Goal: Book appointment/travel/reservation

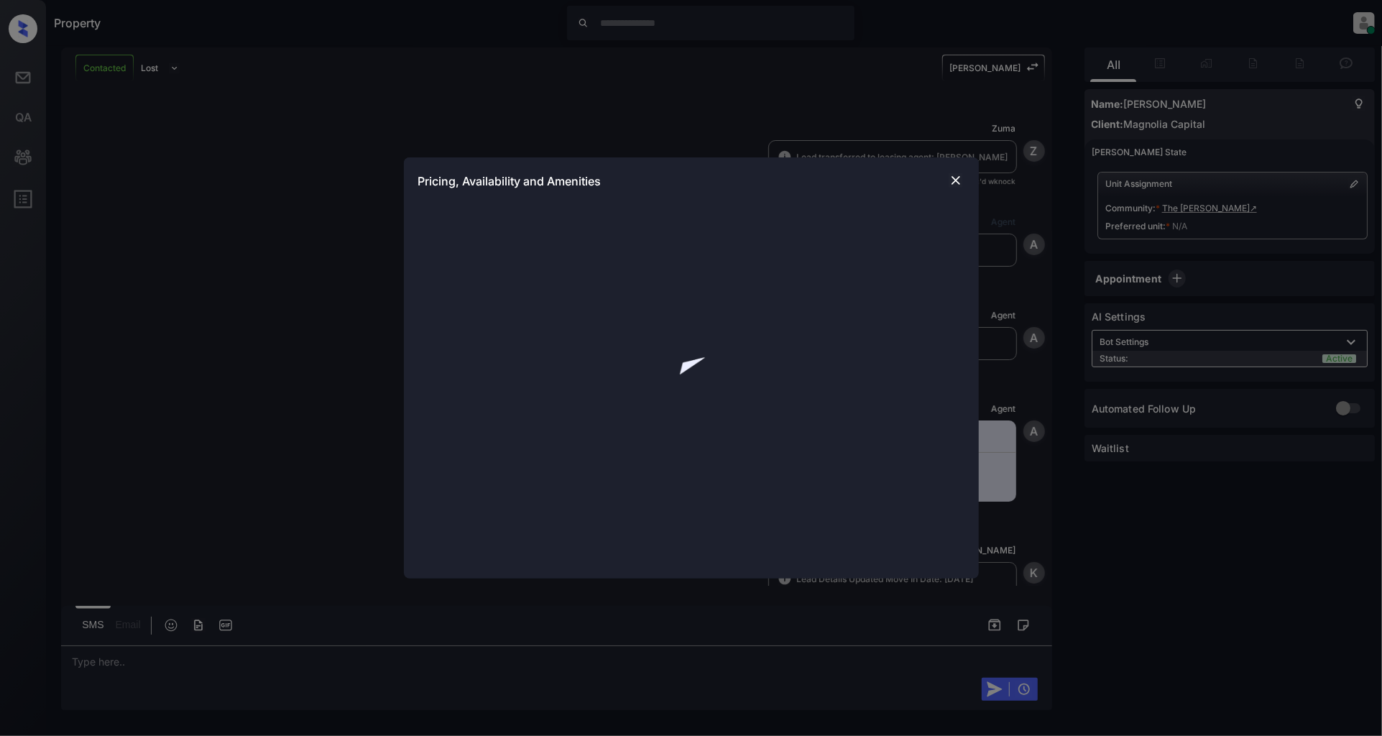
scroll to position [1666, 0]
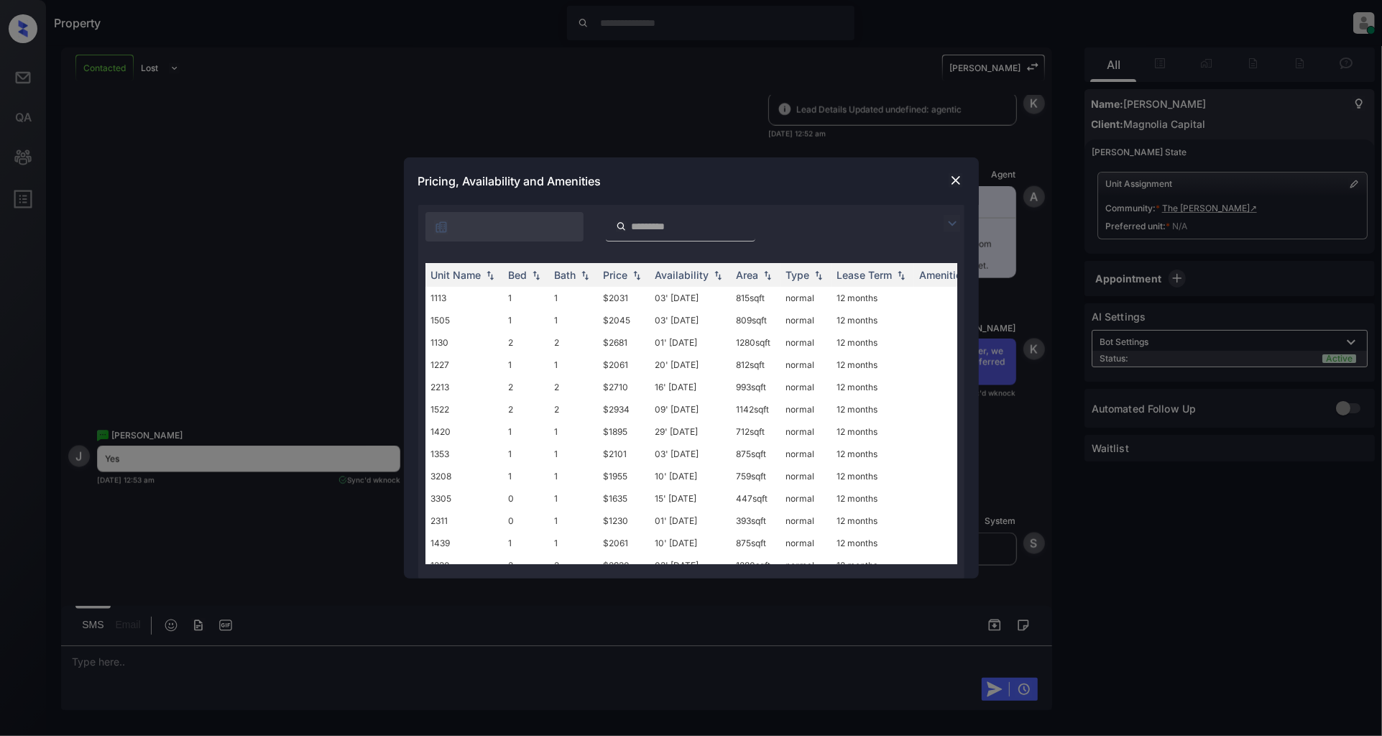
click at [955, 223] on img at bounding box center [952, 223] width 17 height 17
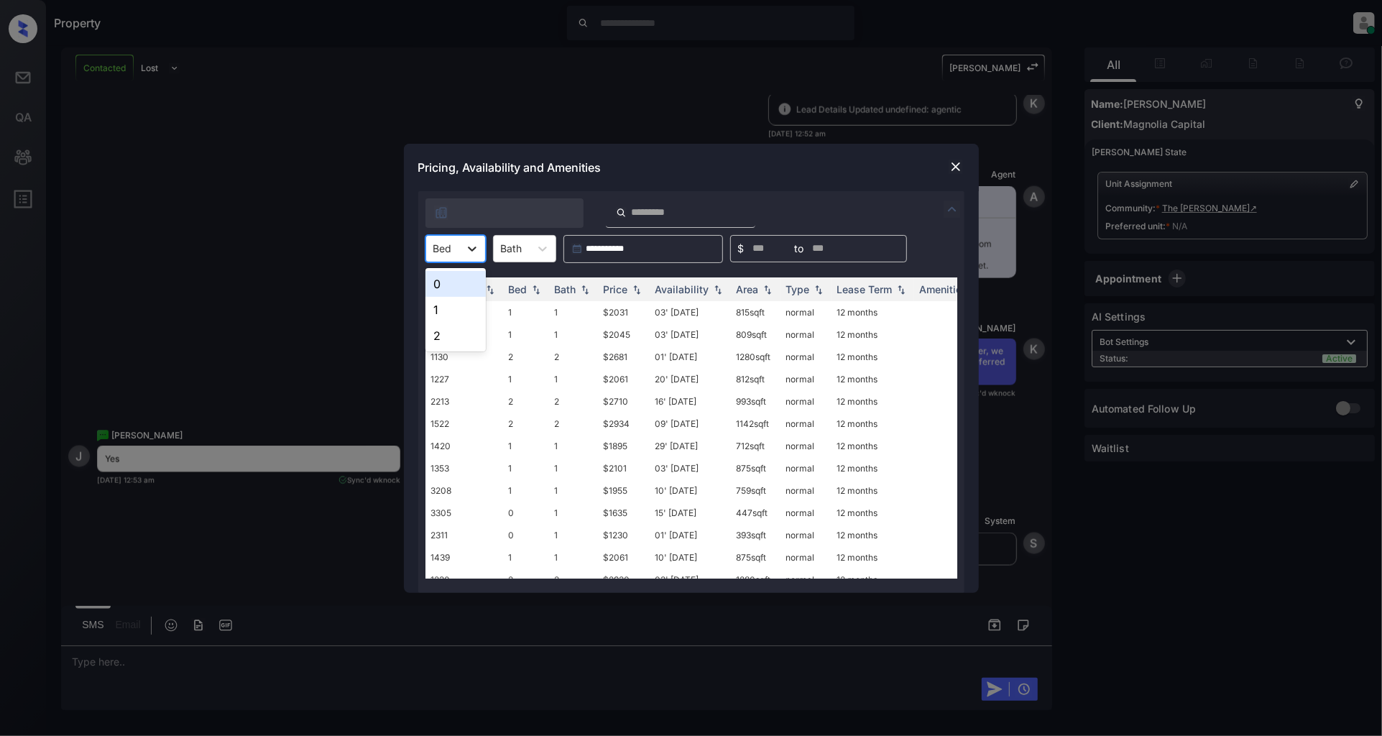
click at [461, 255] on div at bounding box center [472, 249] width 26 height 26
click at [451, 311] on div "1" at bounding box center [456, 310] width 60 height 26
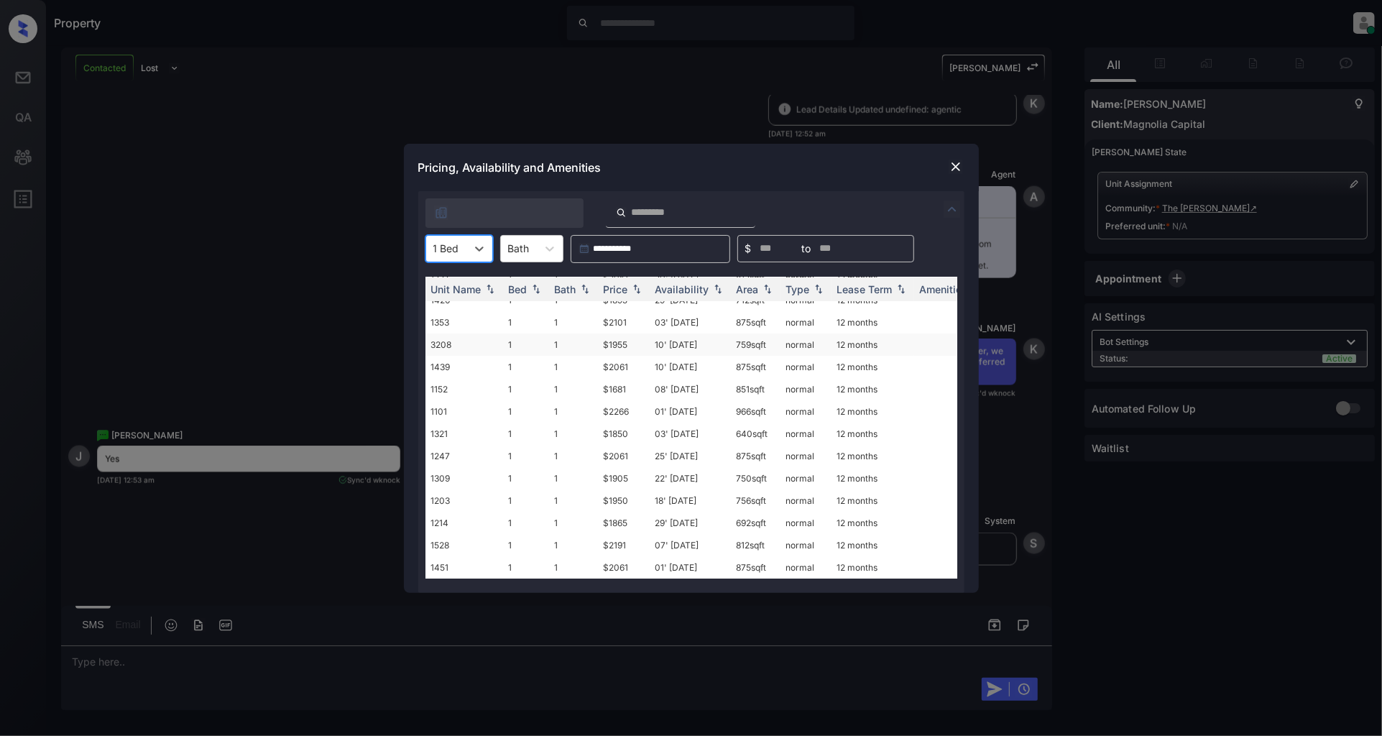
scroll to position [0, 0]
click at [956, 160] on img at bounding box center [956, 167] width 14 height 14
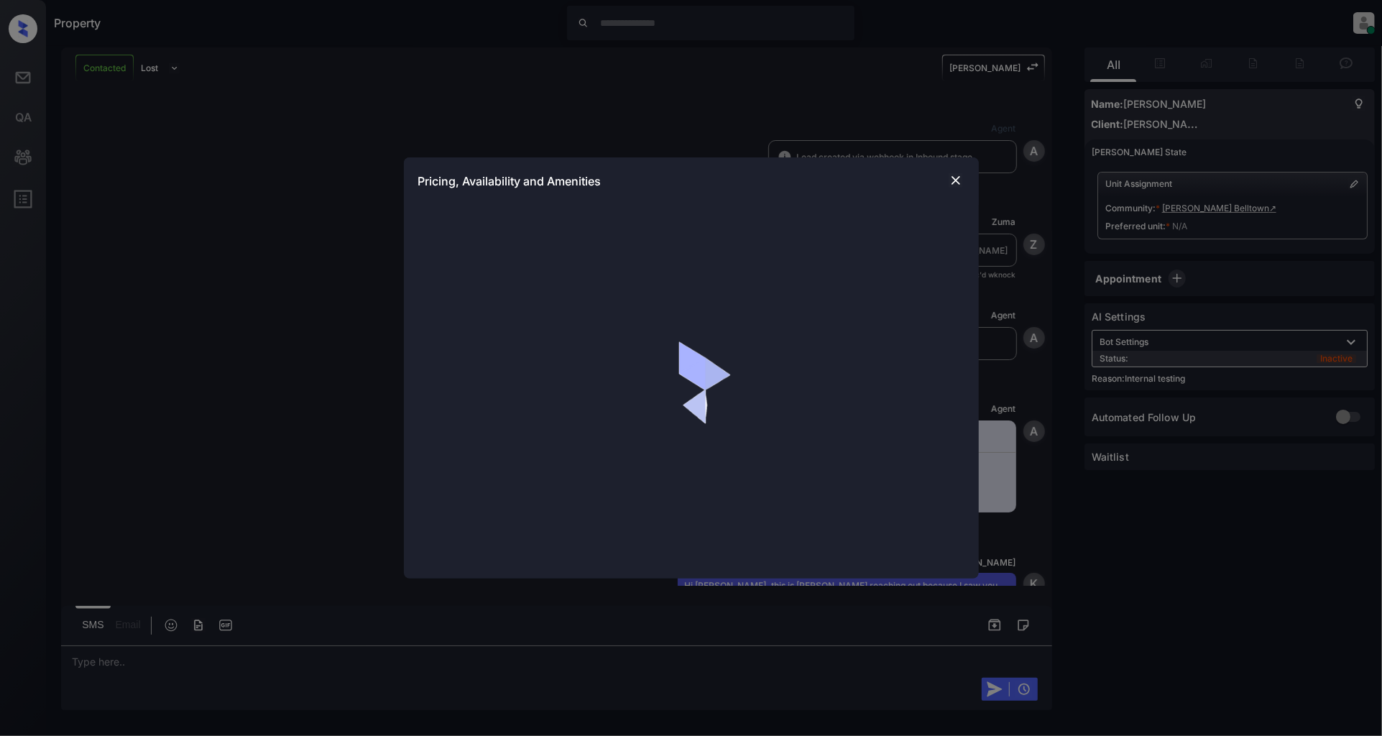
scroll to position [1878, 0]
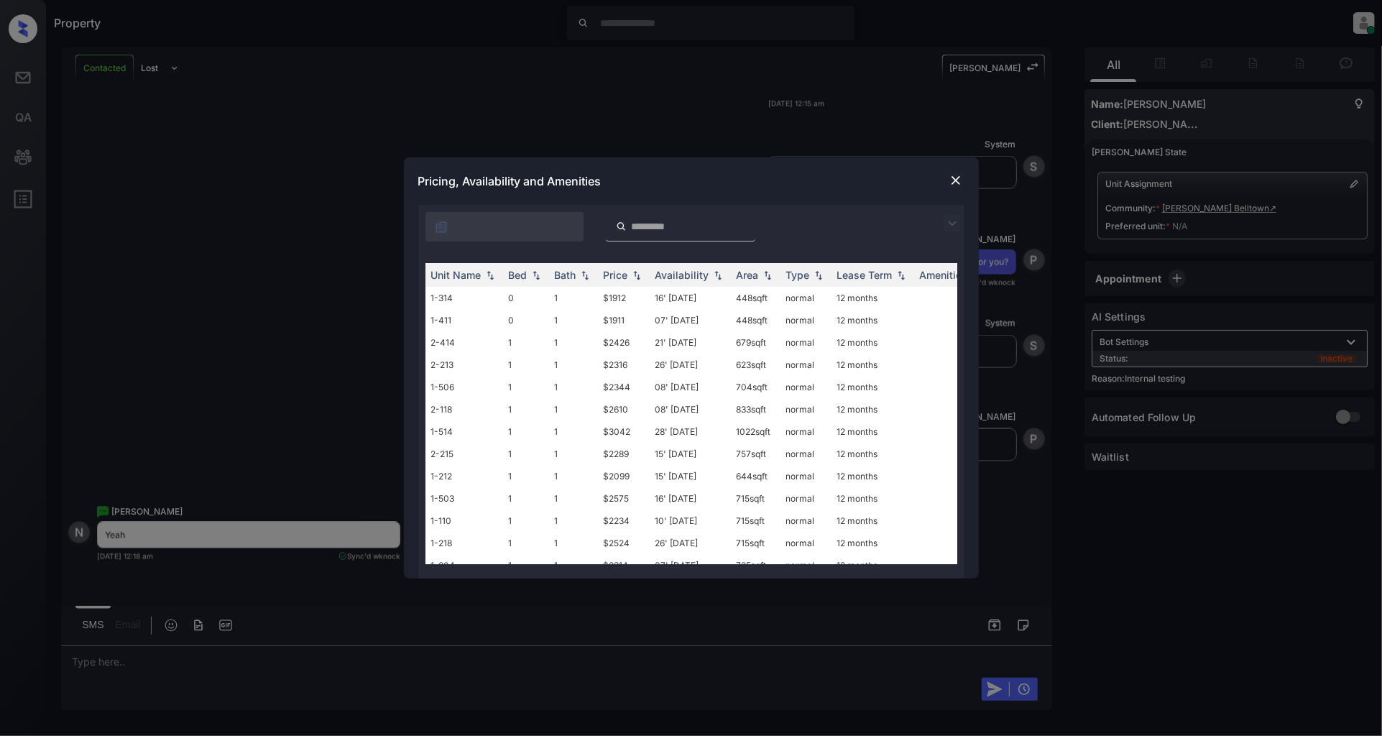
click at [946, 219] on img at bounding box center [952, 223] width 17 height 17
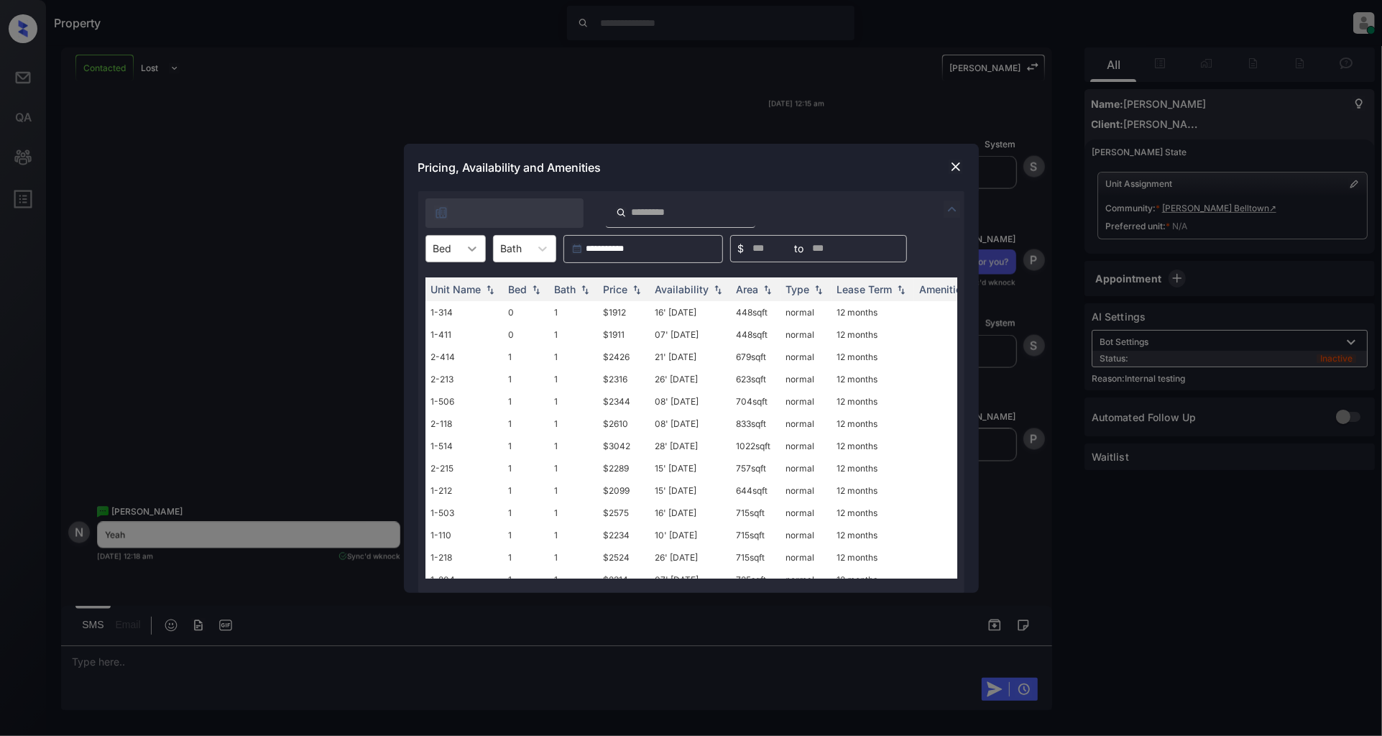
click at [462, 243] on div at bounding box center [472, 249] width 26 height 26
click at [436, 304] on div "1" at bounding box center [456, 310] width 60 height 26
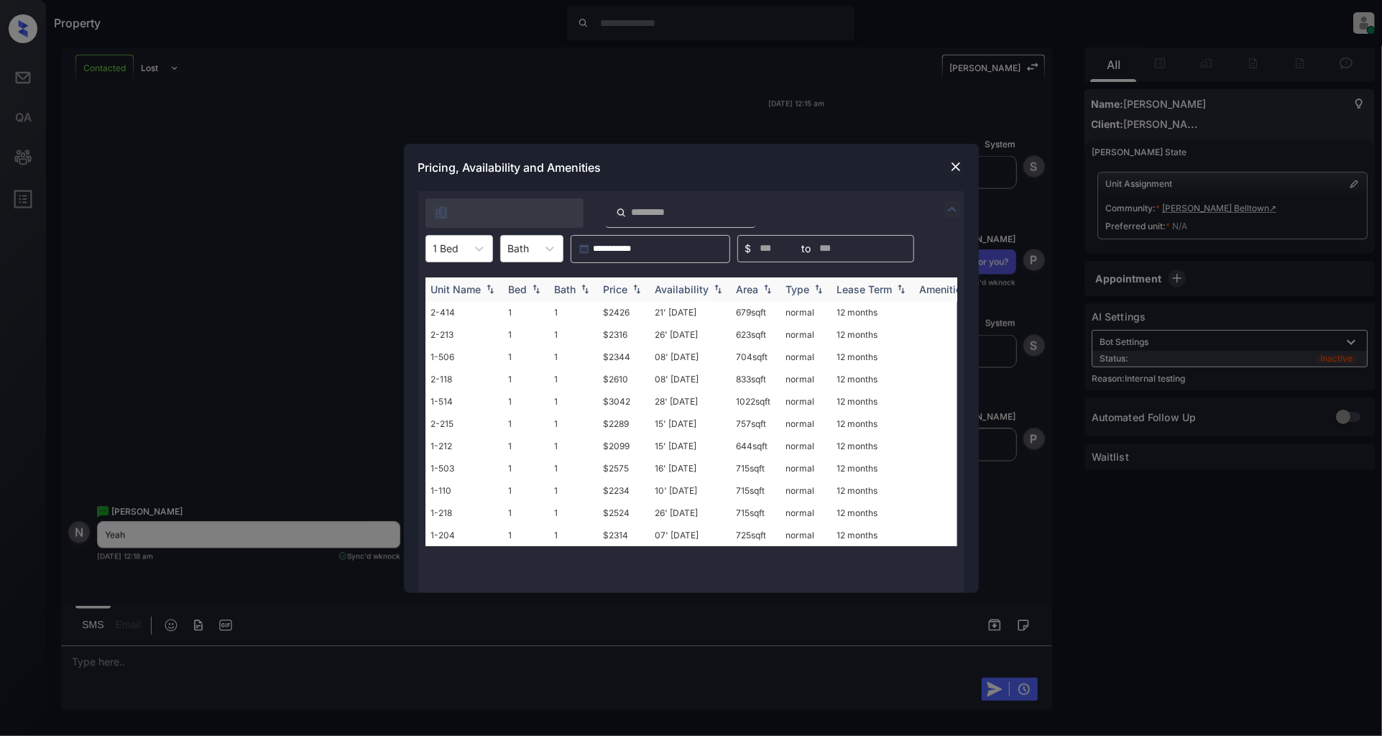
click at [634, 288] on img at bounding box center [637, 289] width 14 height 10
click at [634, 288] on img at bounding box center [637, 289] width 14 height 11
click at [617, 313] on td "$2099" at bounding box center [624, 312] width 52 height 22
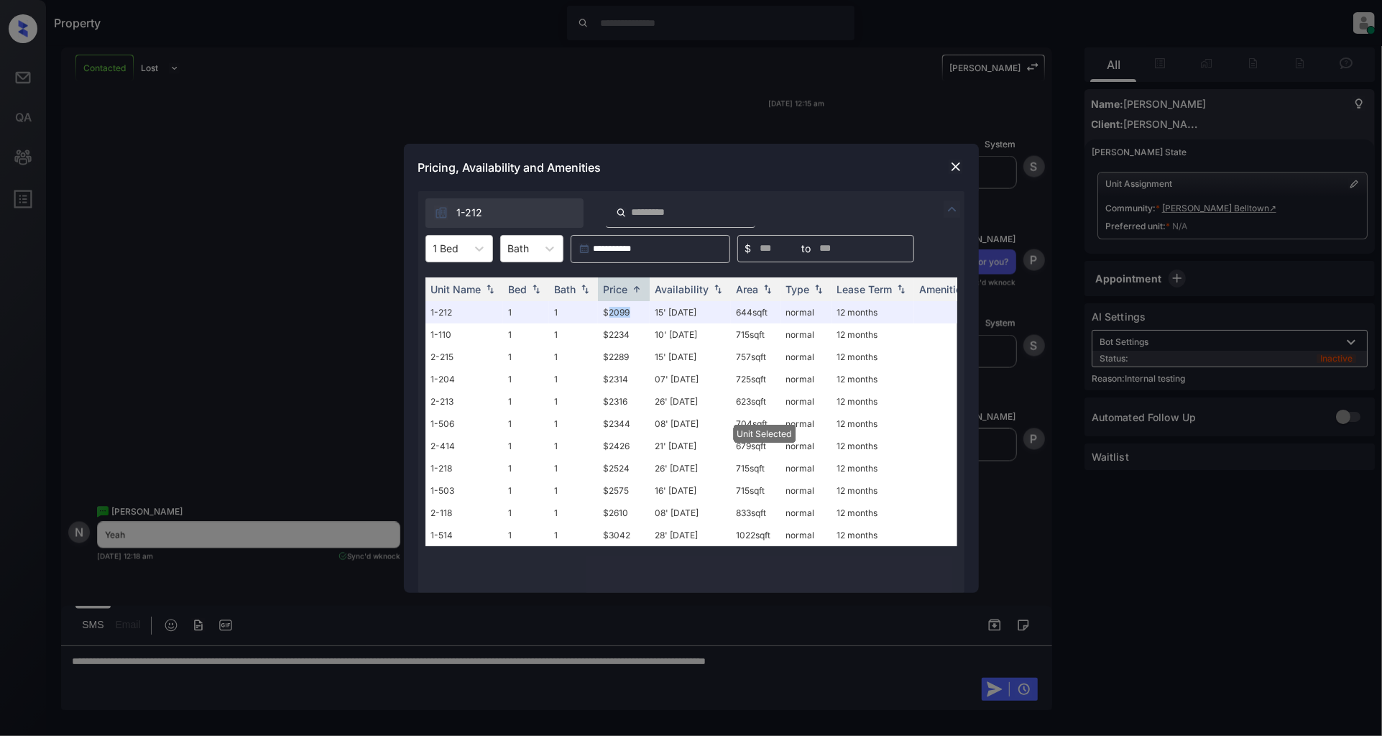
click at [953, 167] on img at bounding box center [956, 167] width 14 height 14
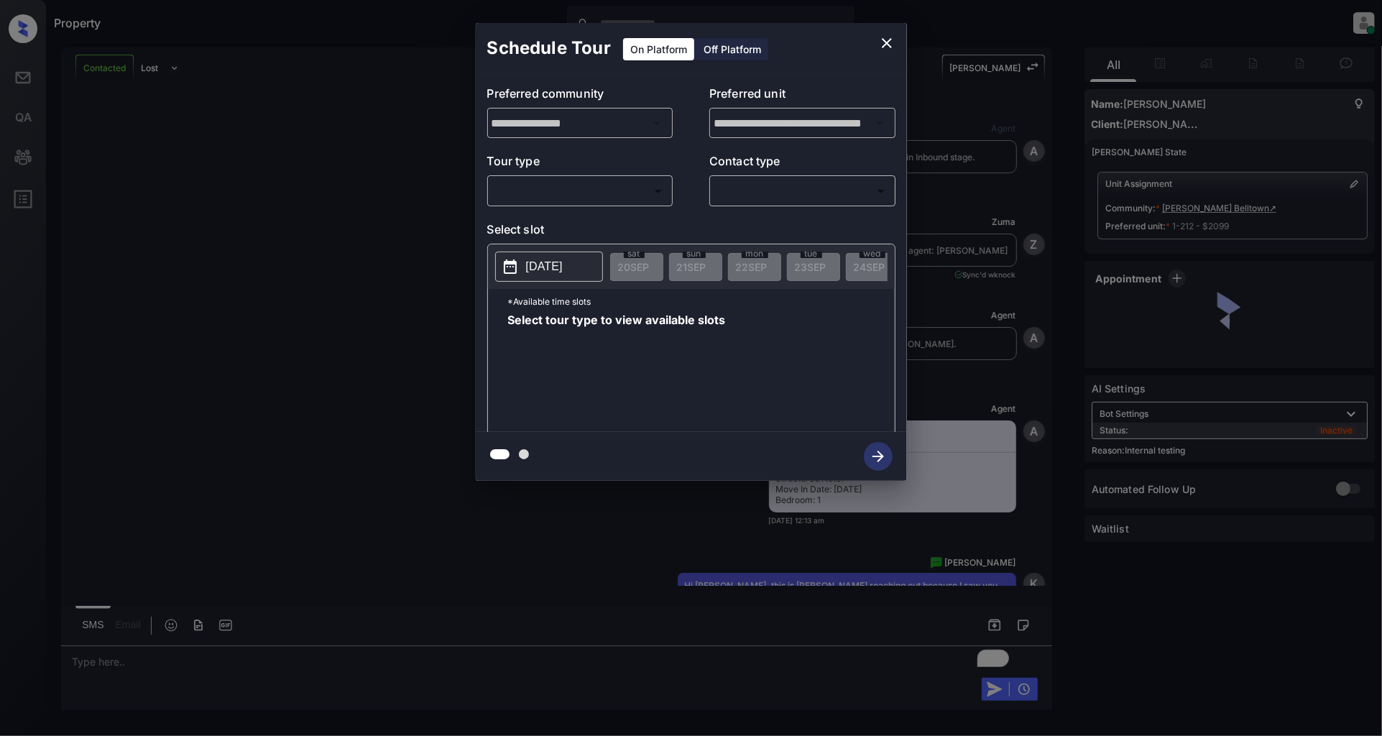
scroll to position [3170, 0]
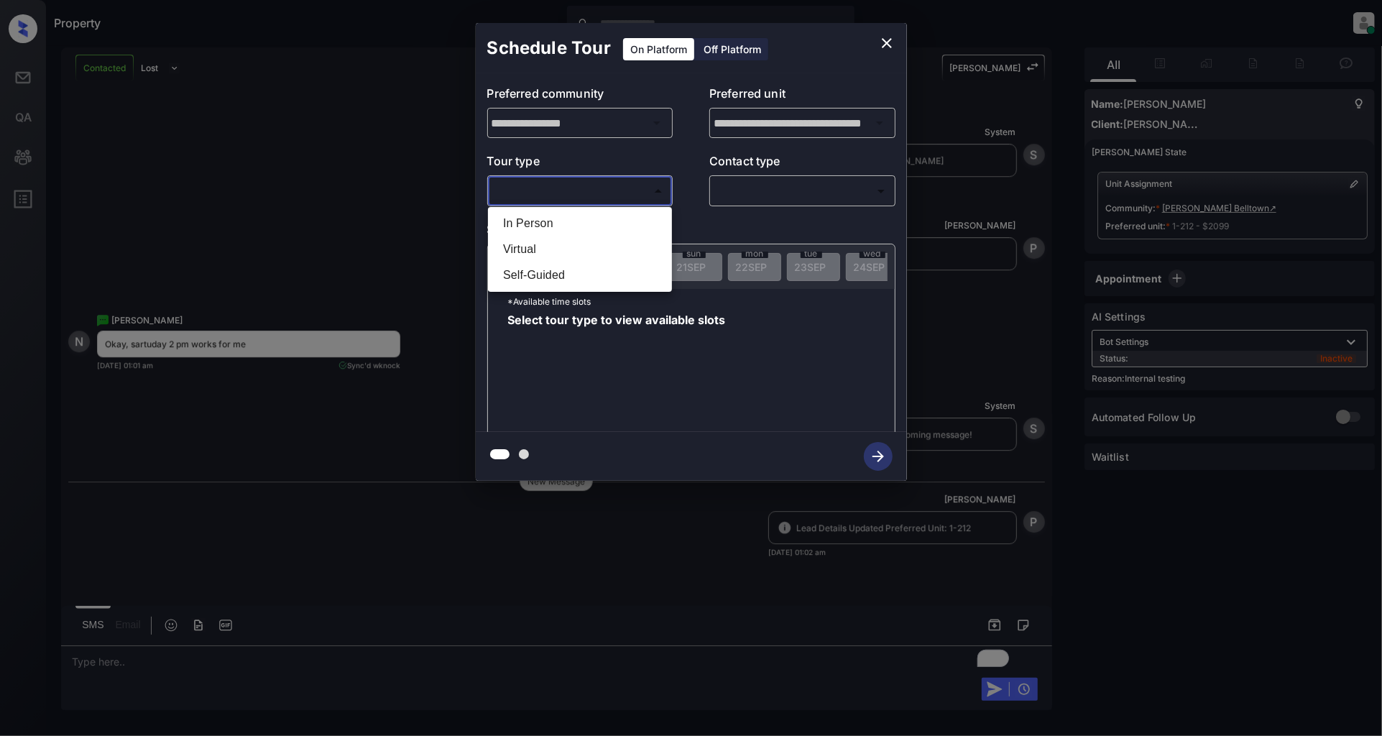
click at [565, 202] on body "Property [PERSON_NAME] Online Set yourself offline Set yourself on break Profil…" at bounding box center [691, 368] width 1382 height 736
click at [379, 220] on div at bounding box center [691, 368] width 1382 height 736
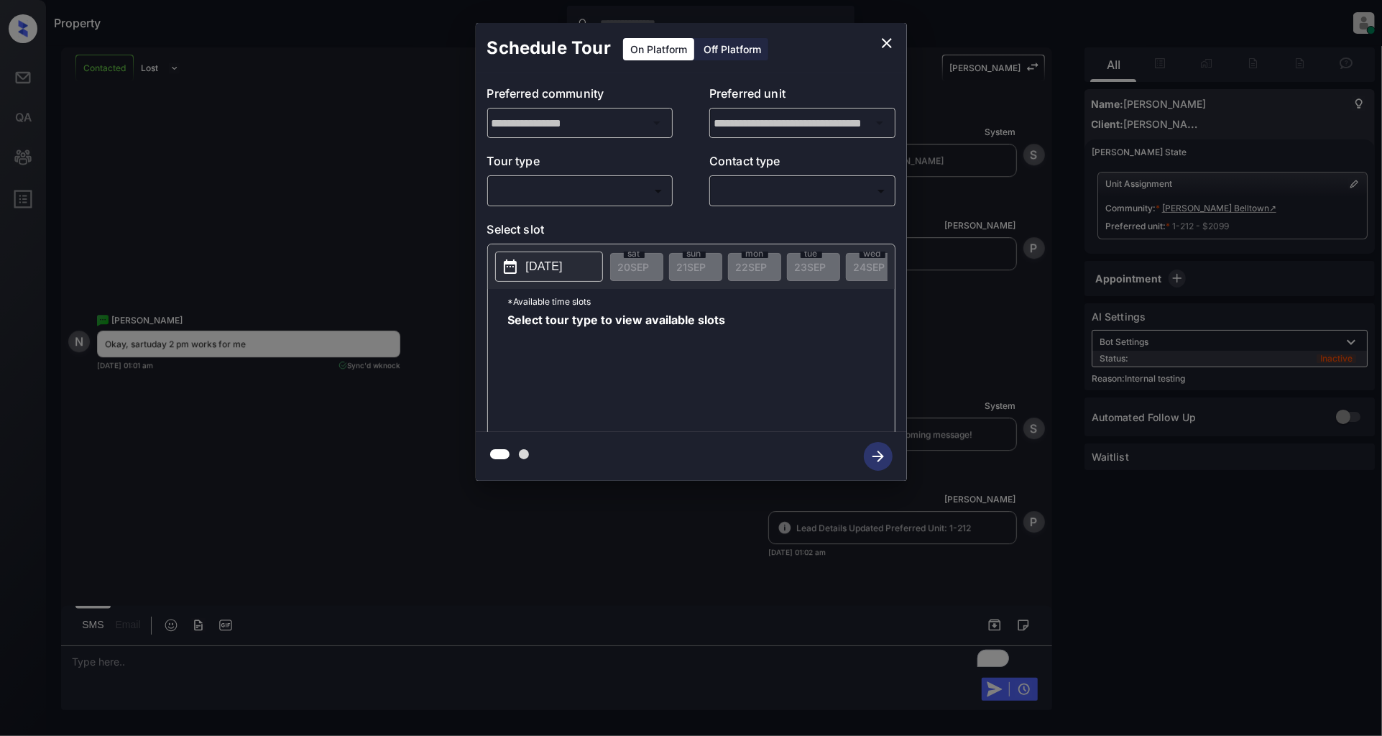
click at [378, 220] on div "**********" at bounding box center [691, 252] width 1382 height 504
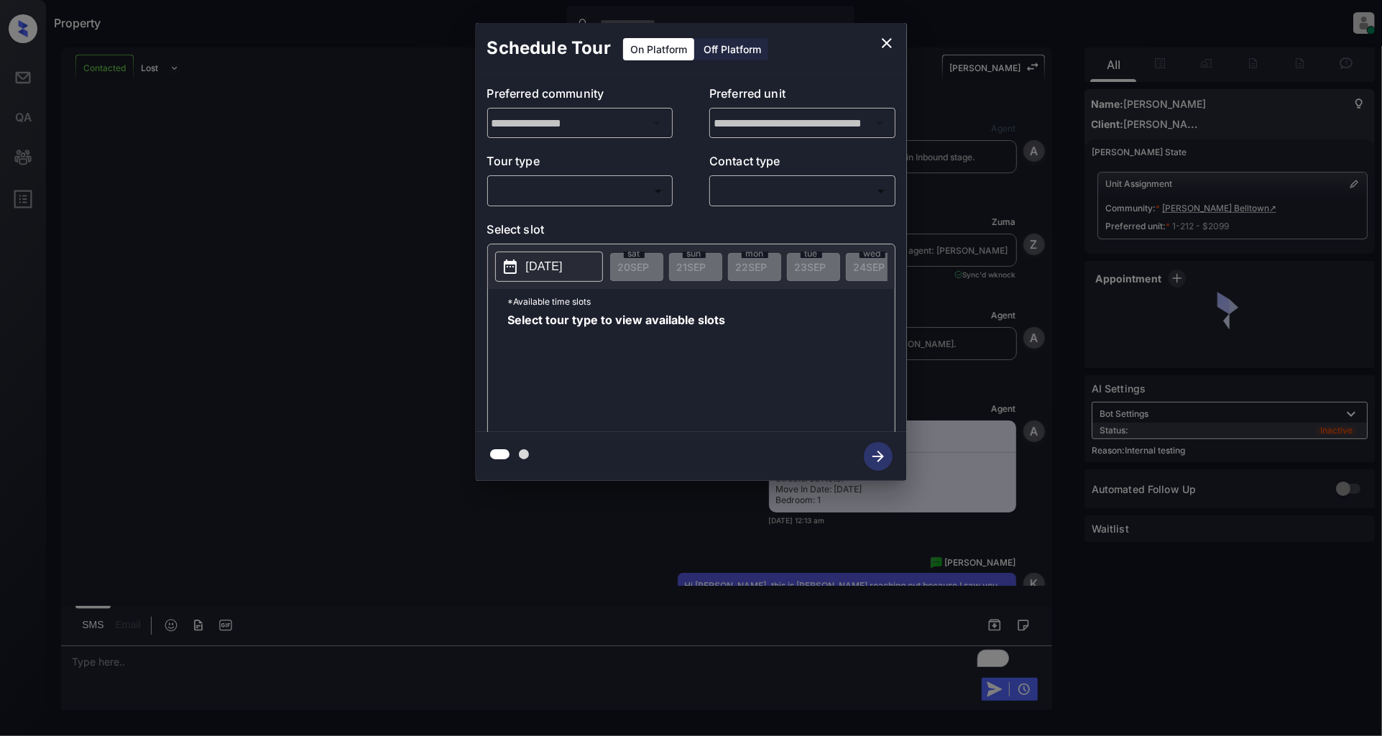
scroll to position [3264, 0]
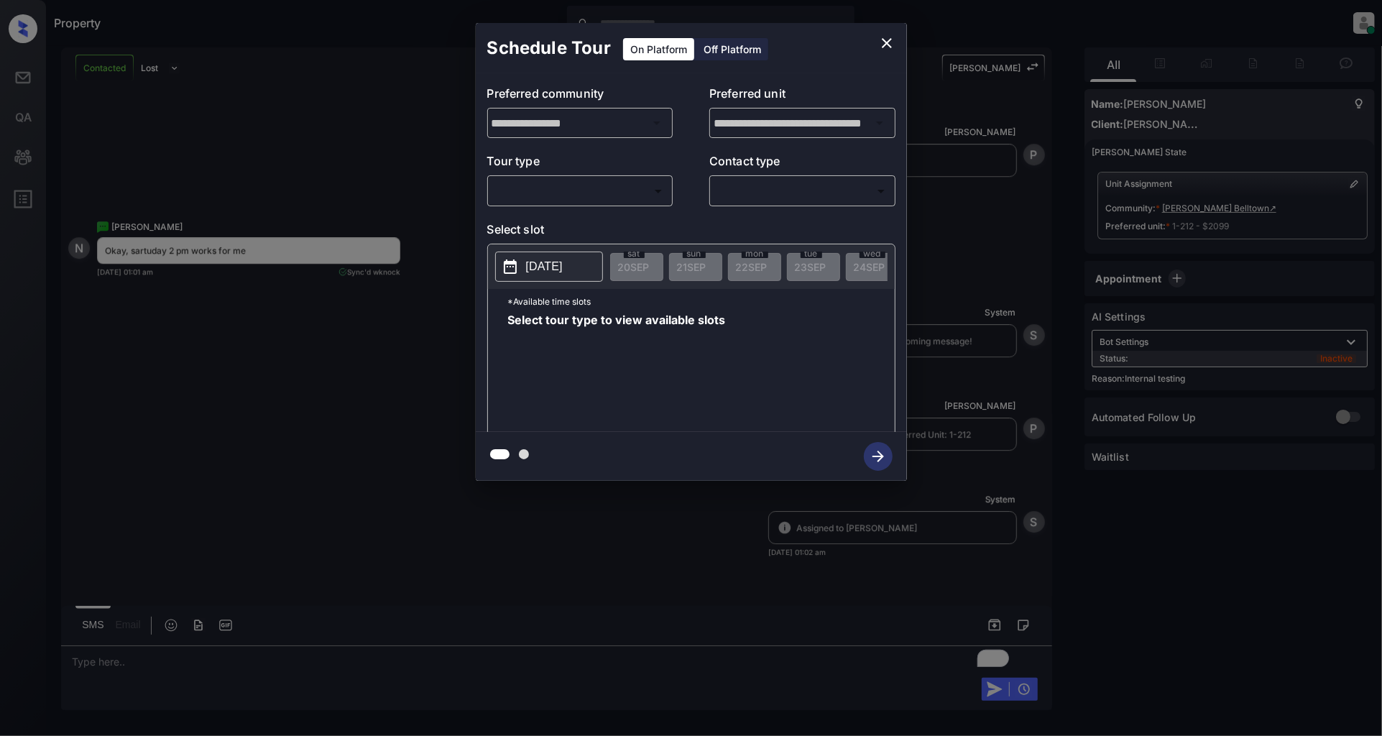
click at [610, 187] on body "Property [PERSON_NAME] Online Set yourself offline Set yourself on break Profil…" at bounding box center [691, 368] width 1382 height 736
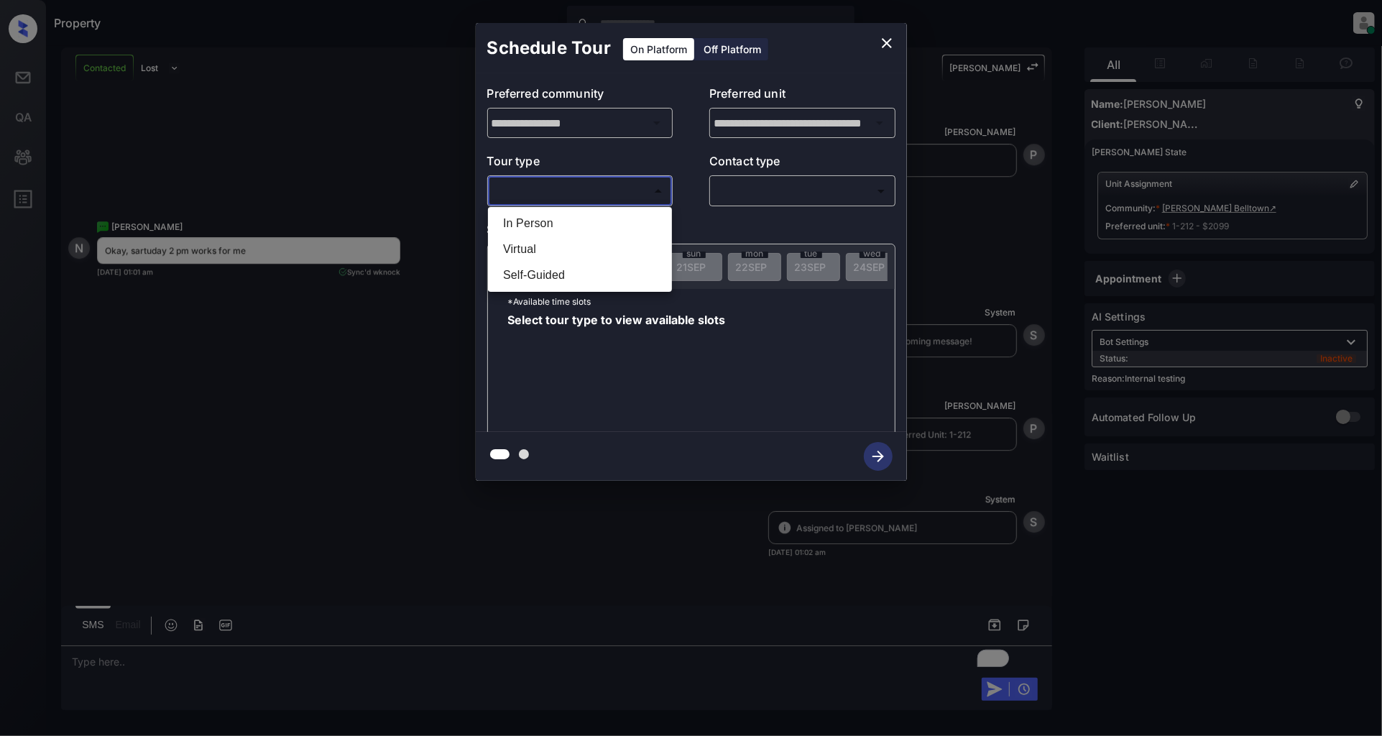
click at [584, 224] on li "In Person" at bounding box center [580, 224] width 177 height 26
type input "********"
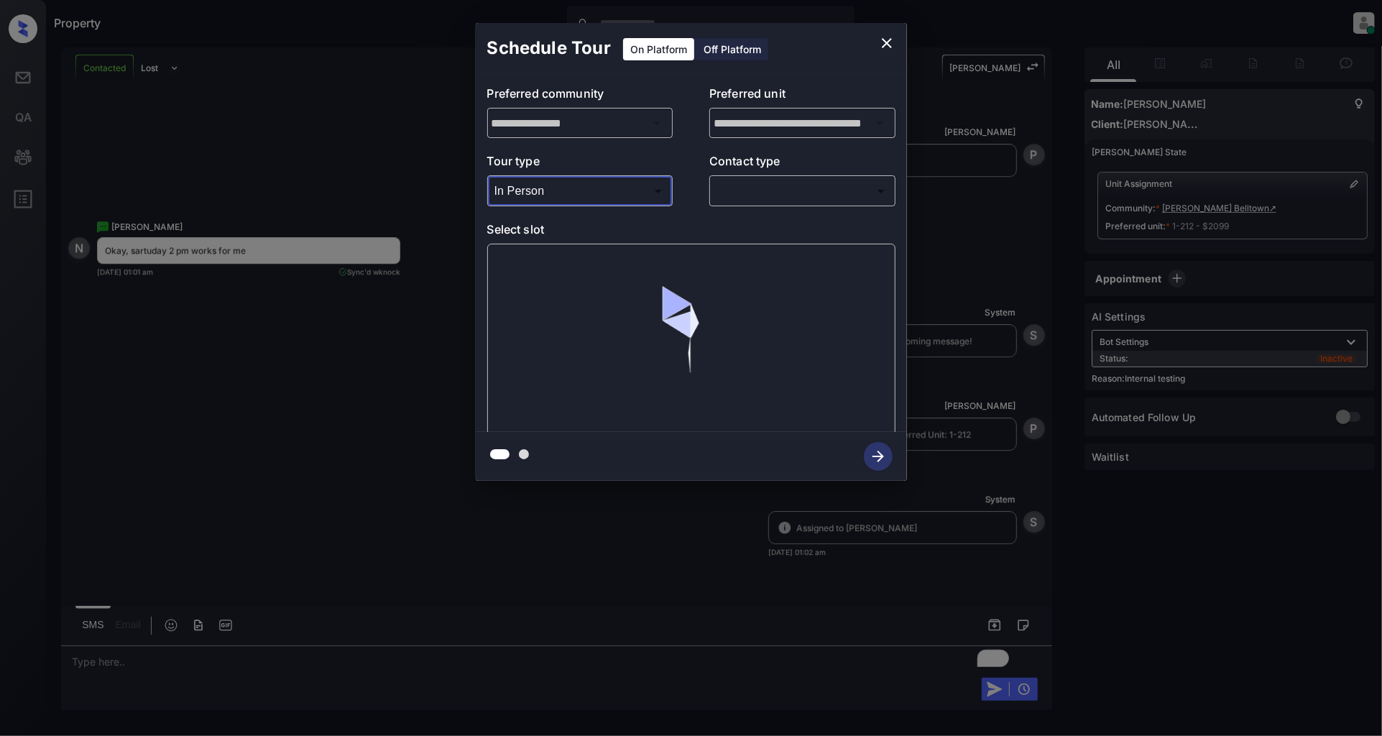
click at [781, 199] on body "Property Patrick Deasis Online Set yourself offline Set yourself on break Profi…" at bounding box center [691, 368] width 1382 height 736
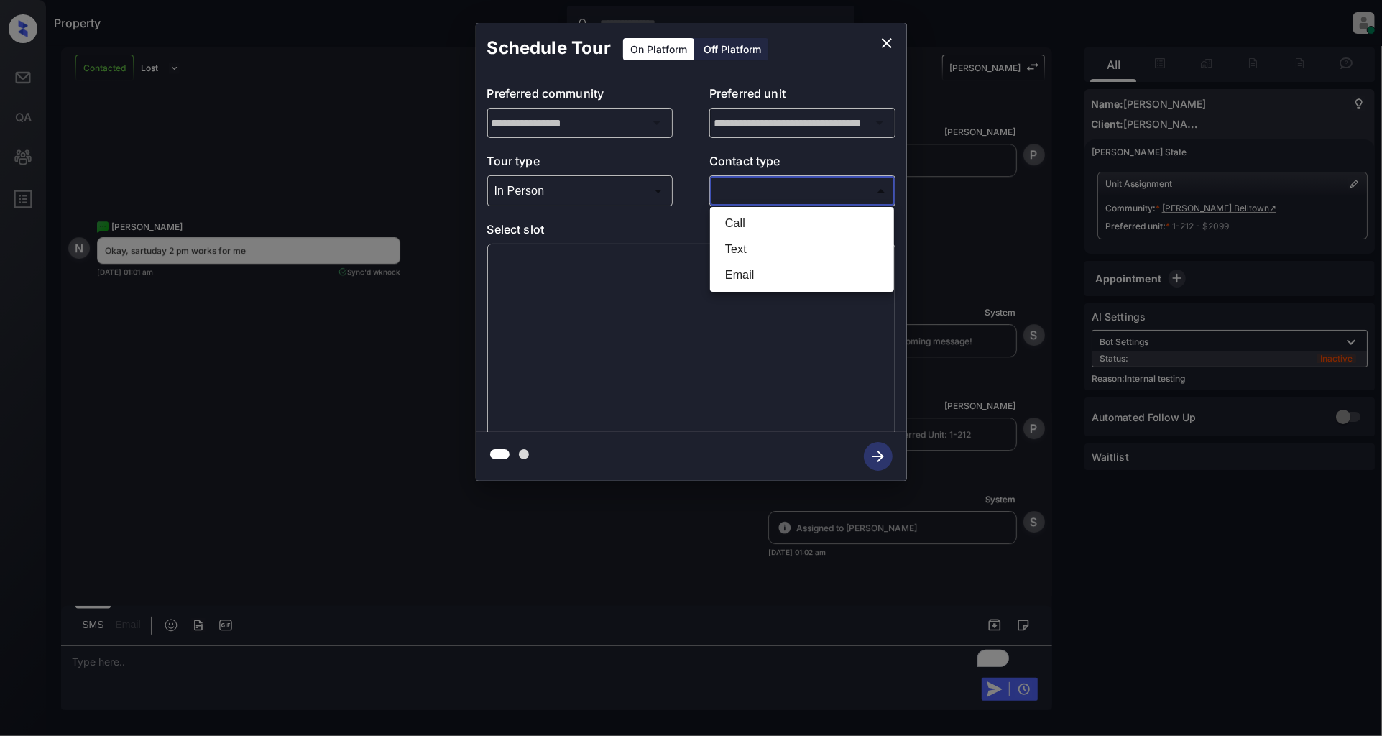
click at [750, 246] on li "Text" at bounding box center [802, 249] width 177 height 26
type input "****"
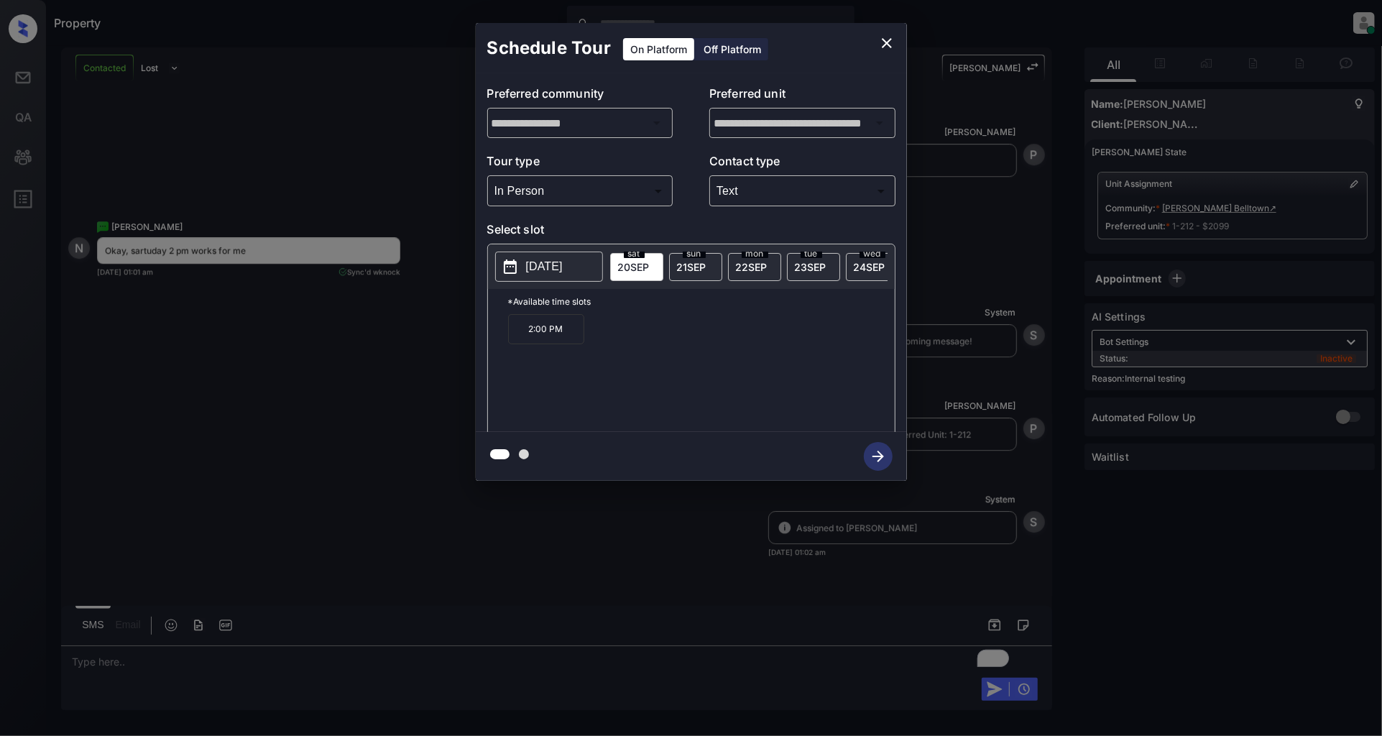
click at [665, 335] on div "2:00 PM" at bounding box center [701, 371] width 387 height 115
click at [886, 50] on icon "close" at bounding box center [886, 43] width 17 height 17
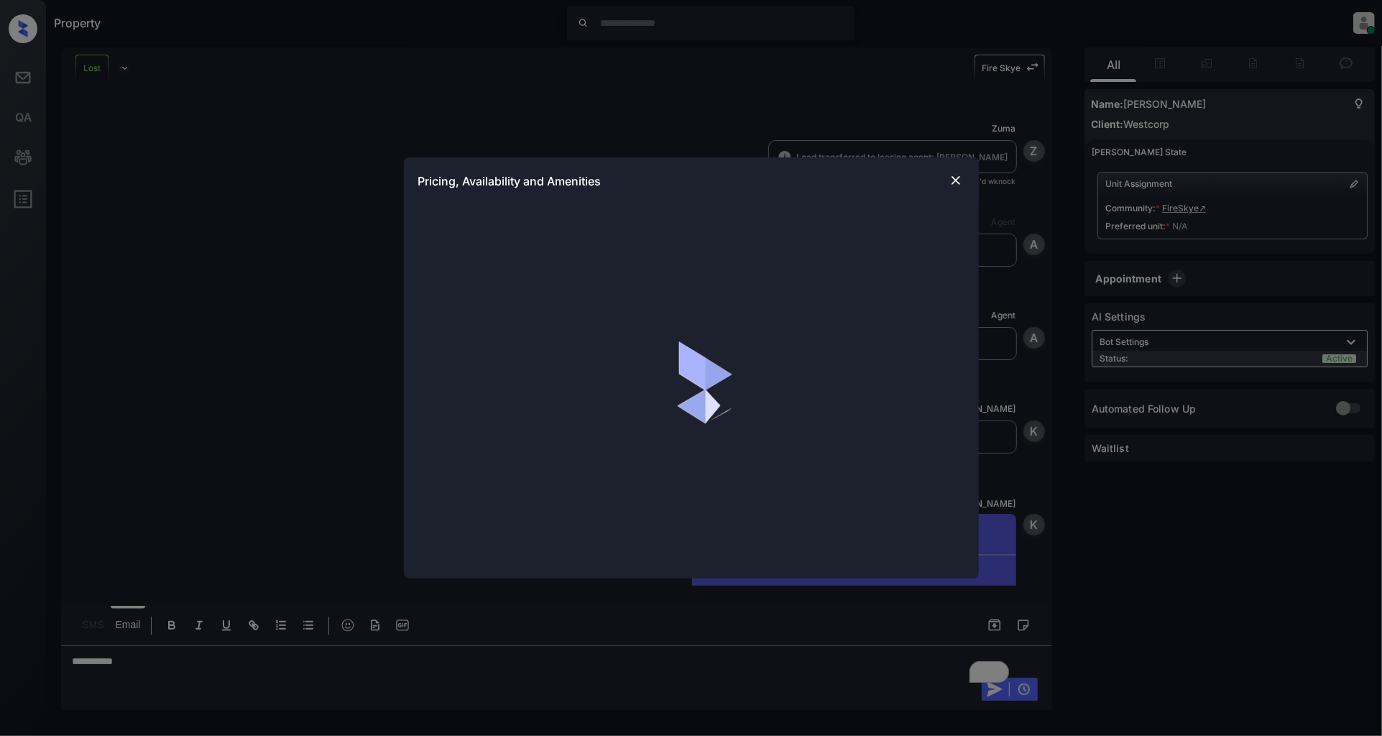
scroll to position [3940, 0]
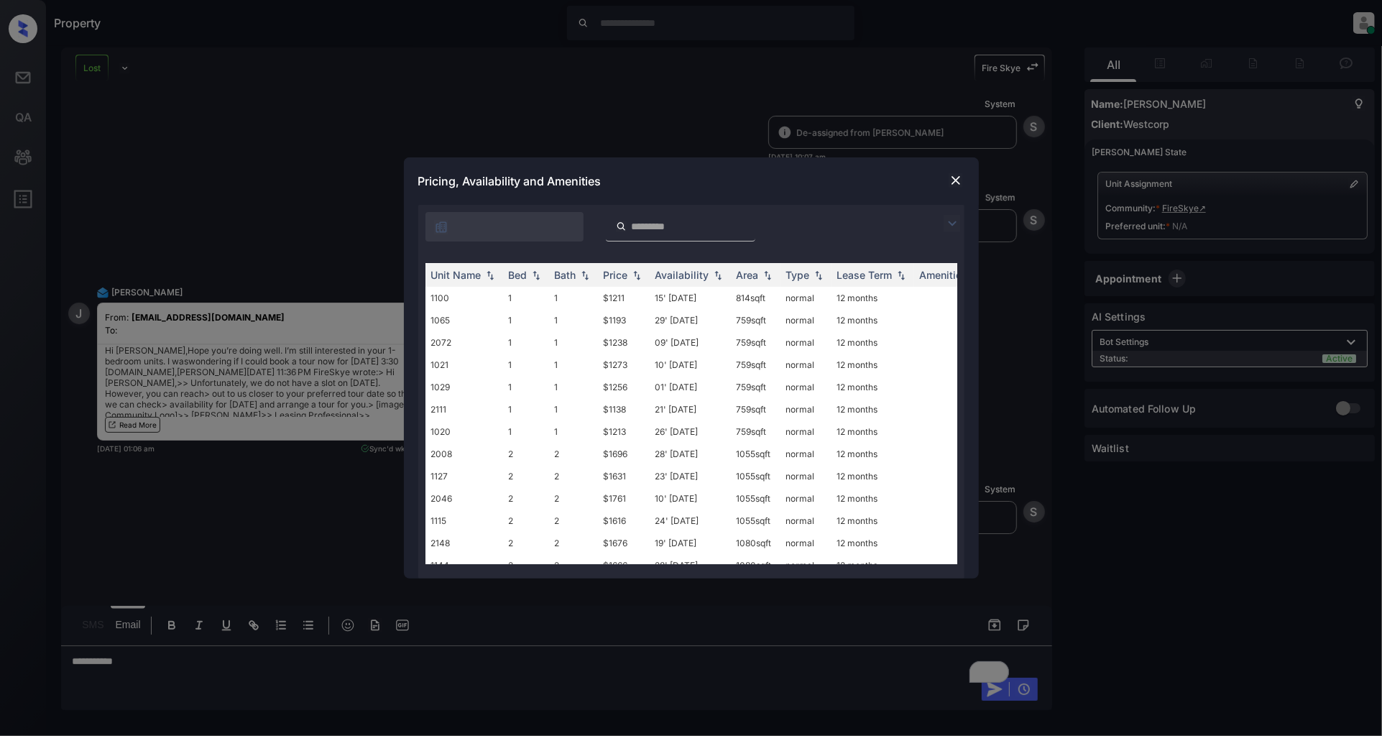
click at [947, 226] on img at bounding box center [952, 223] width 17 height 17
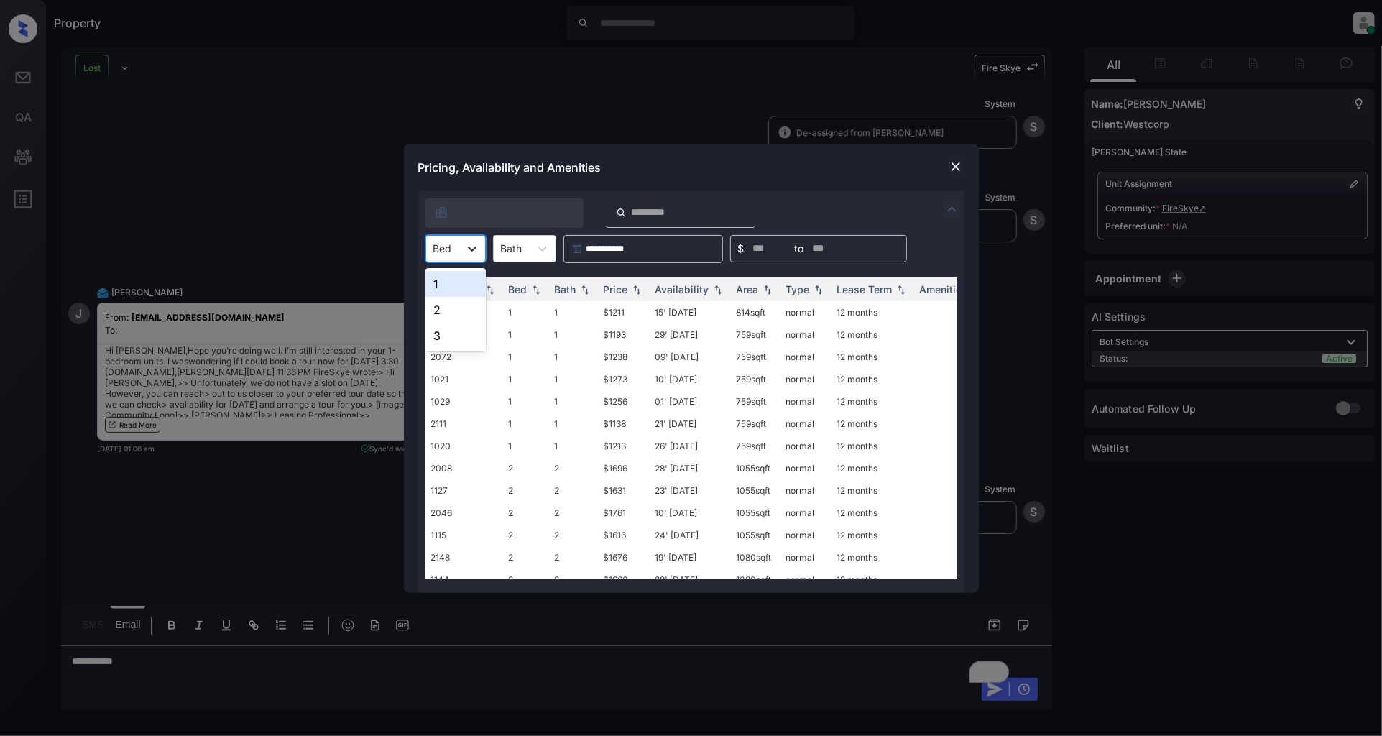
click at [468, 245] on icon at bounding box center [472, 249] width 14 height 14
click at [451, 280] on div "1" at bounding box center [456, 284] width 60 height 26
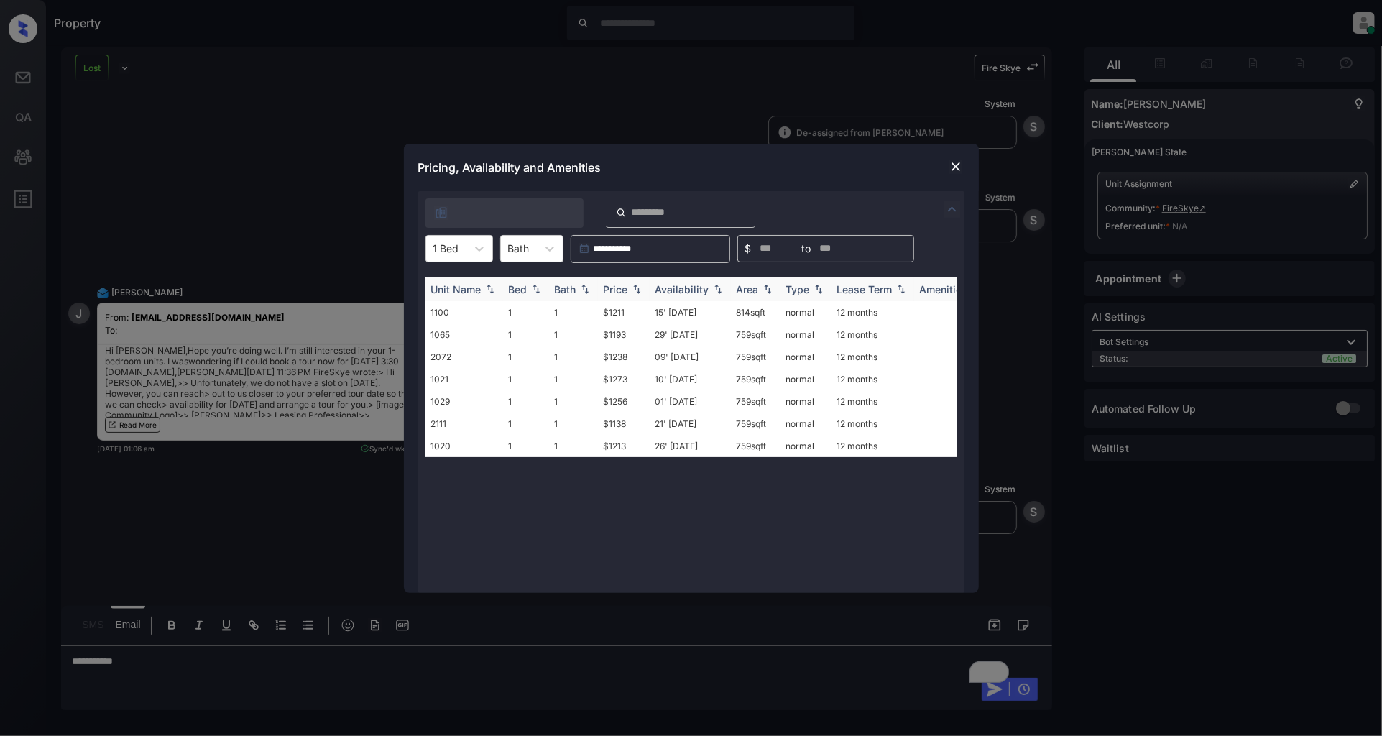
click at [633, 290] on img at bounding box center [637, 289] width 14 height 10
click at [633, 290] on img at bounding box center [637, 289] width 14 height 11
drag, startPoint x: 642, startPoint y: 307, endPoint x: 600, endPoint y: 311, distance: 41.9
click at [600, 311] on td "$1138" at bounding box center [624, 312] width 52 height 22
copy td "$1138"
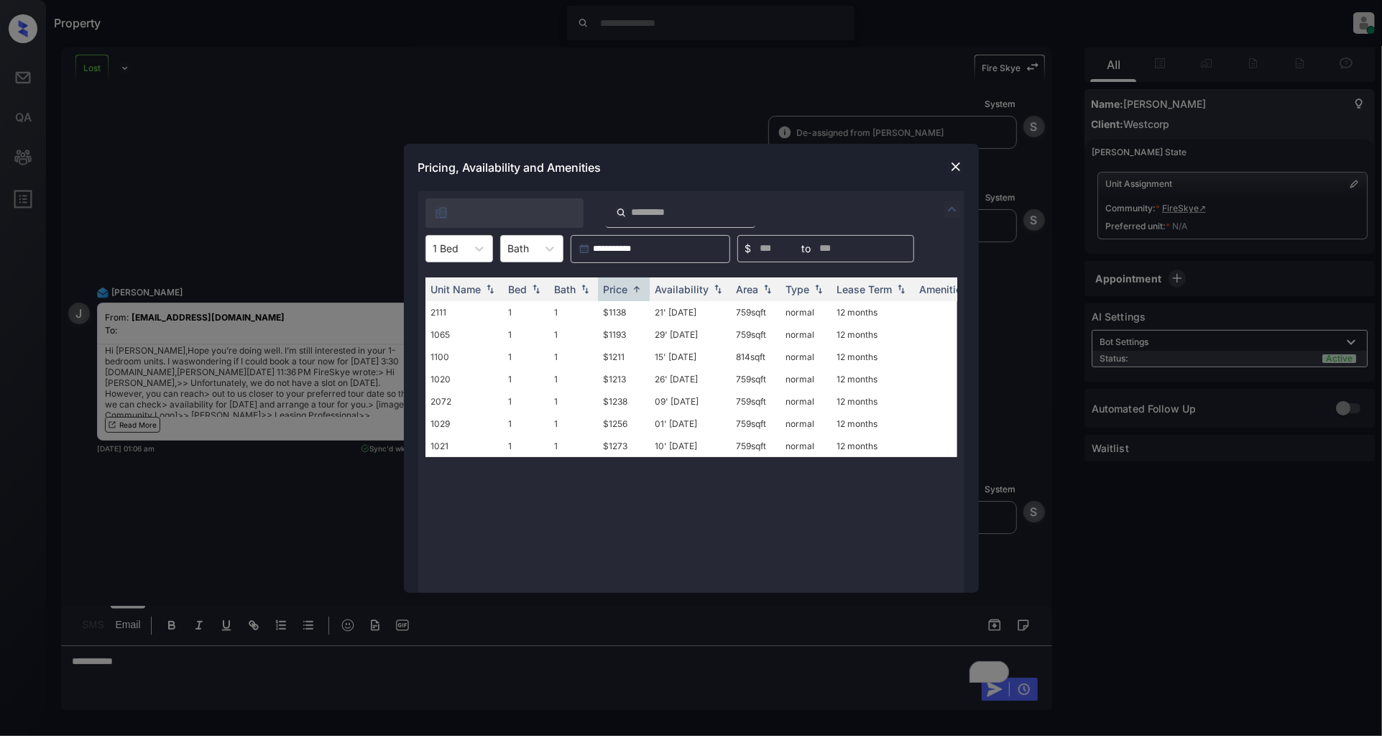
click at [963, 164] on div at bounding box center [955, 166] width 17 height 17
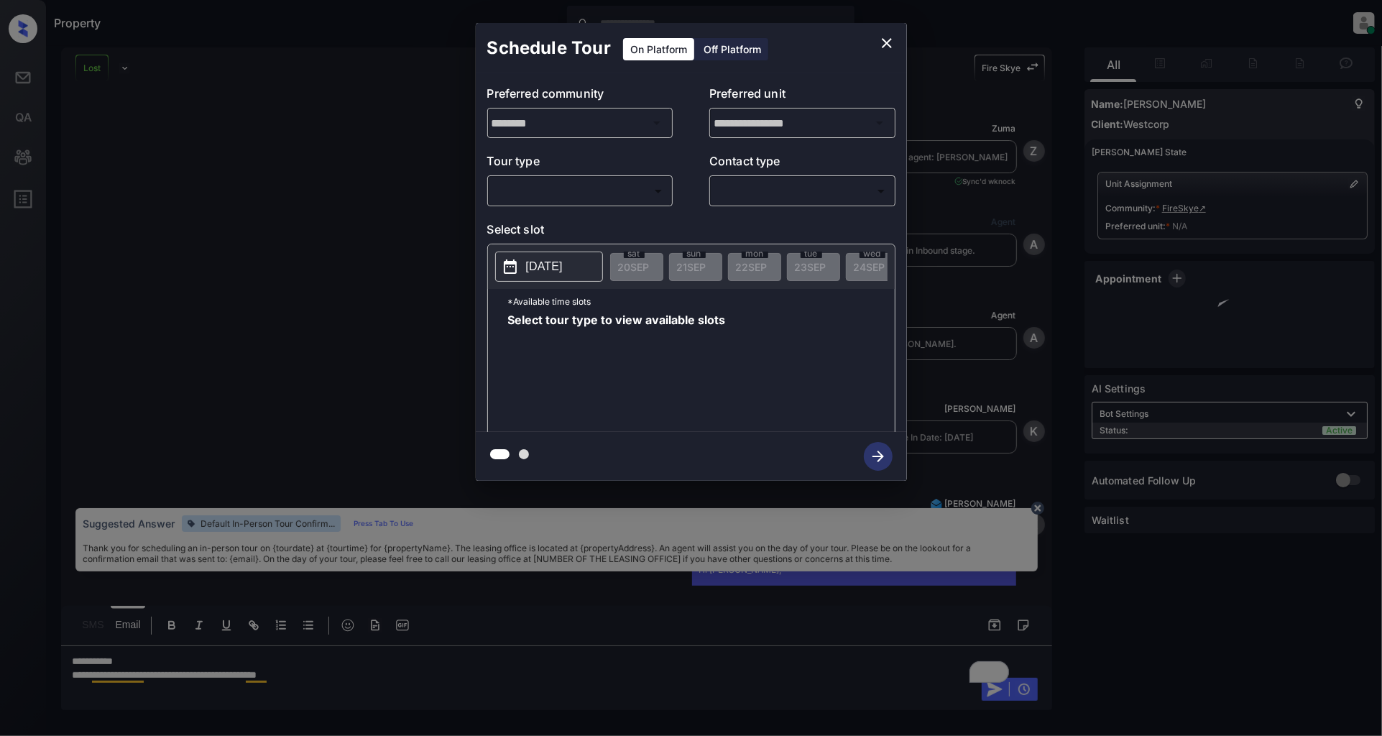
scroll to position [3940, 0]
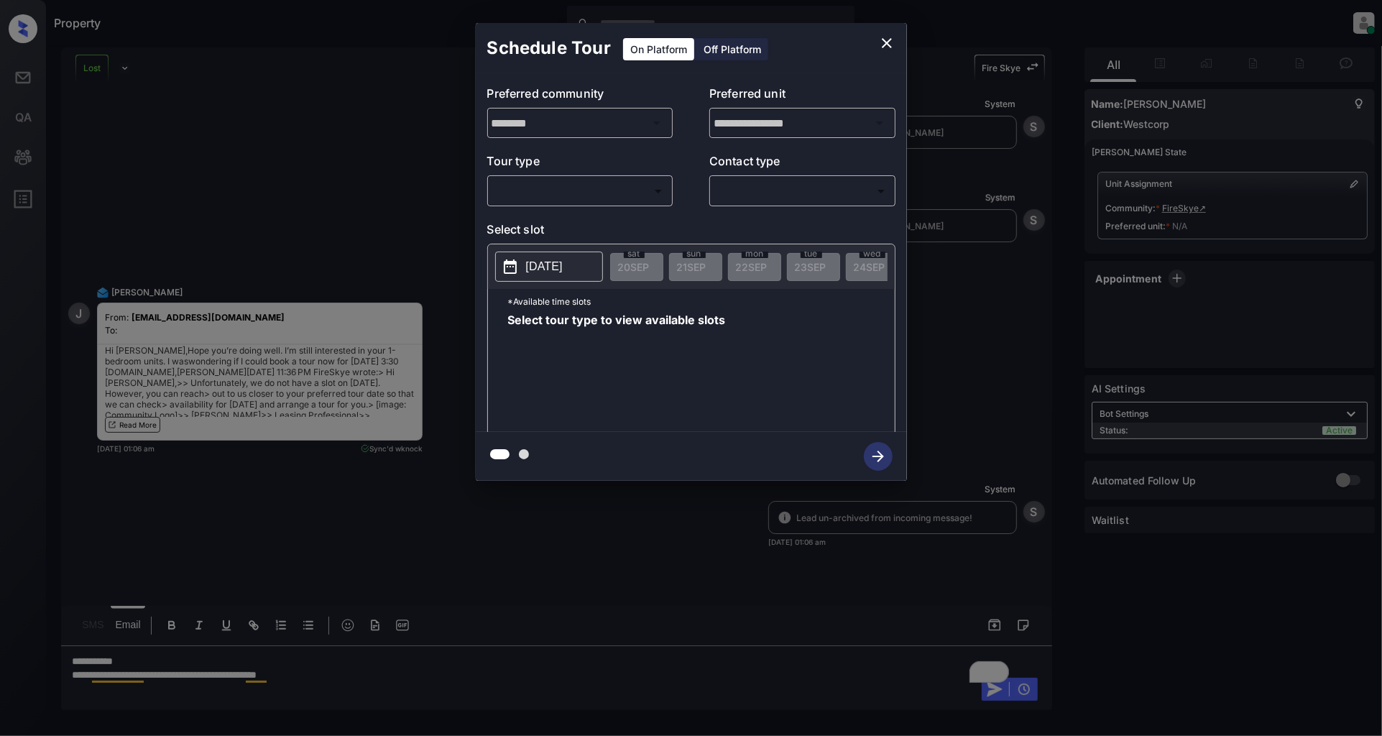
click at [574, 212] on div "**********" at bounding box center [691, 252] width 431 height 359
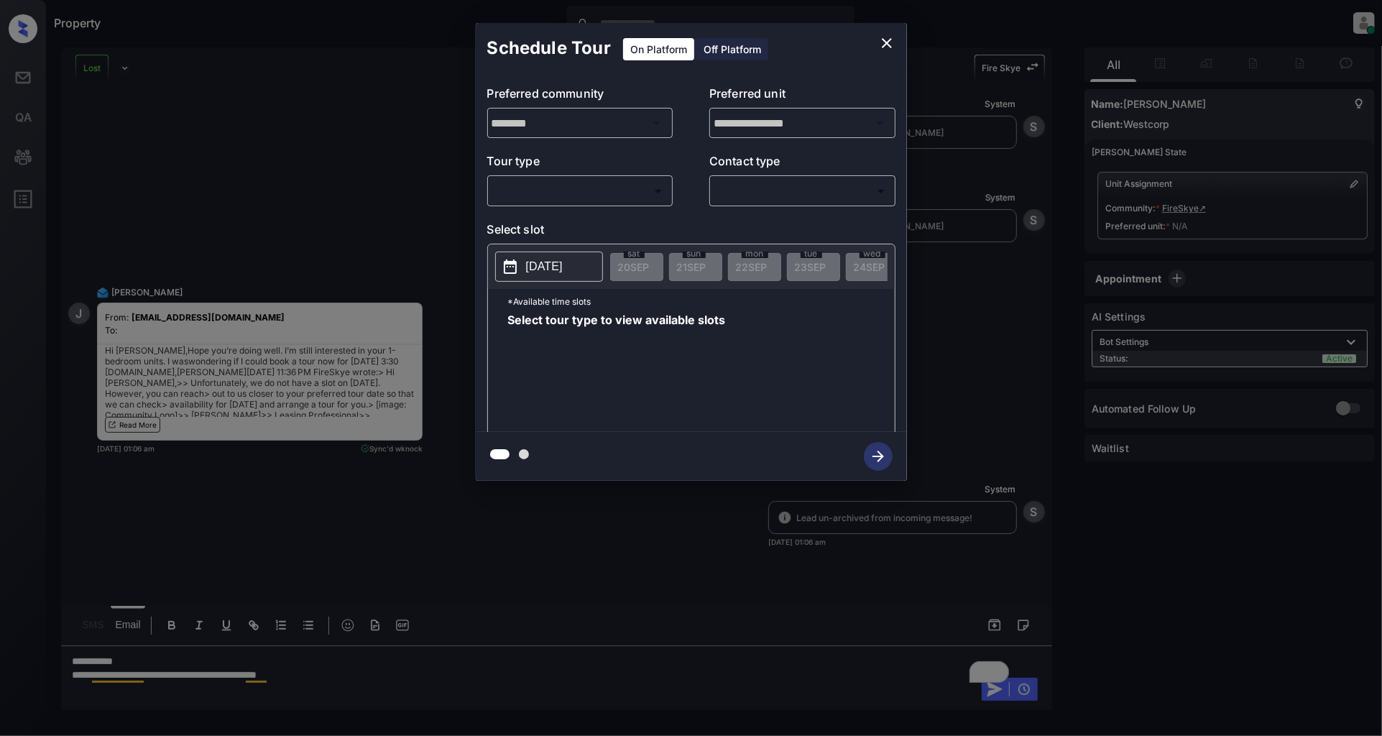
click at [578, 196] on body "Property Patrick Deasis Online Set yourself offline Set yourself on break Profi…" at bounding box center [691, 368] width 1382 height 736
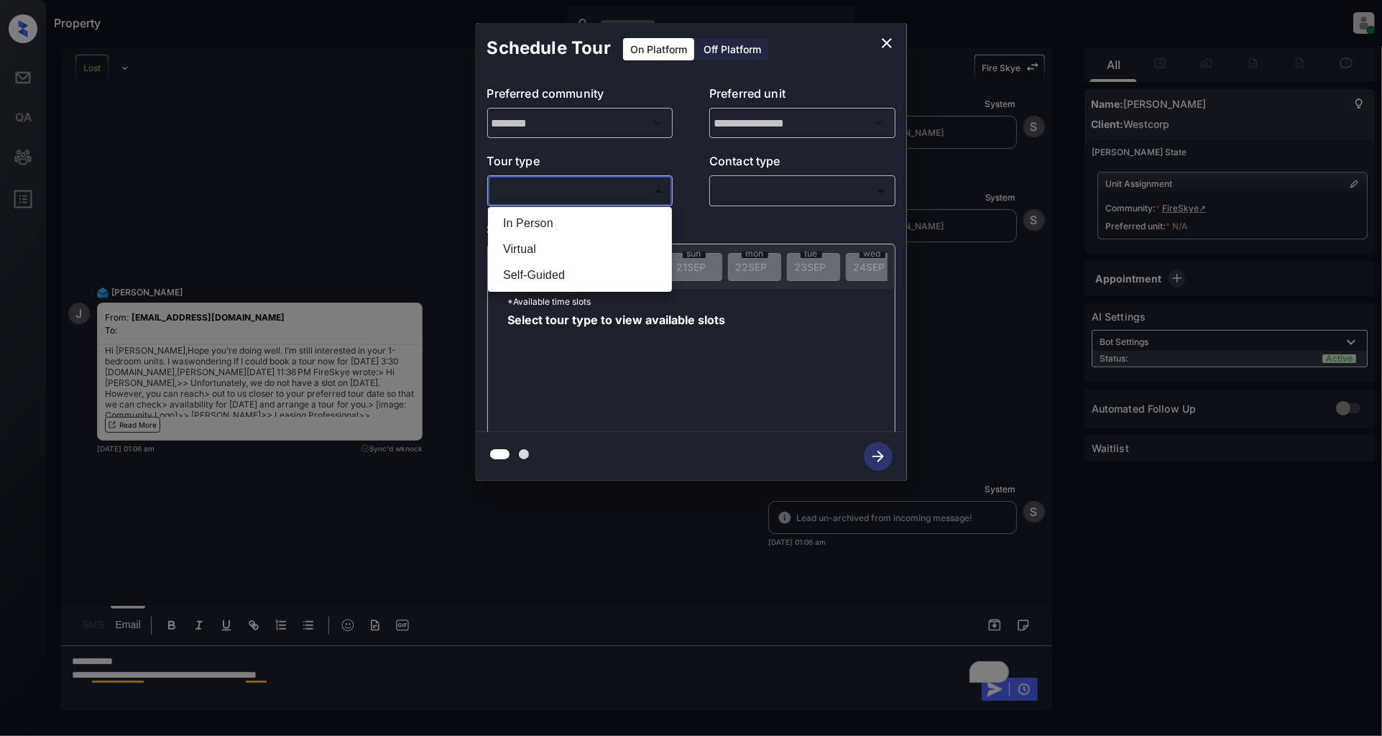
click at [551, 223] on li "In Person" at bounding box center [580, 224] width 177 height 26
type input "********"
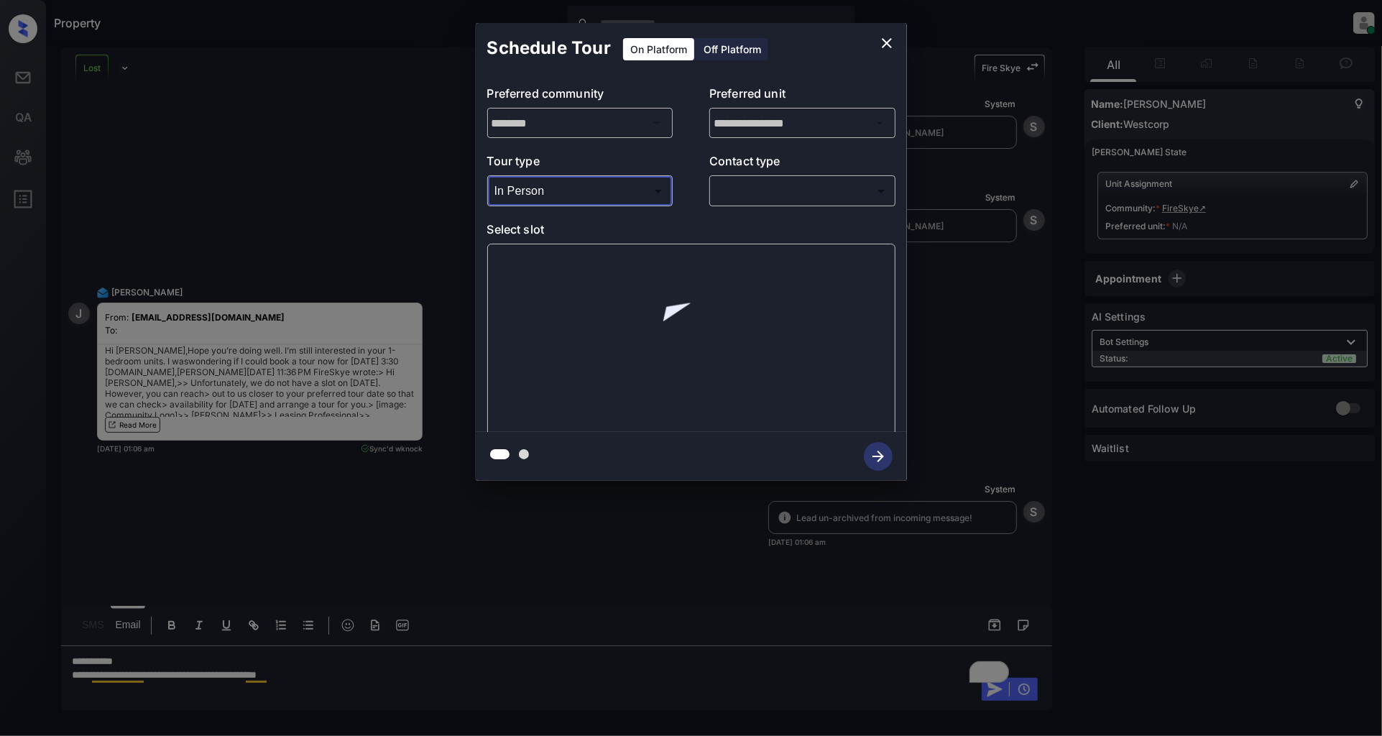
click at [756, 183] on body "Property Patrick Deasis Online Set yourself offline Set yourself on break Profi…" at bounding box center [691, 368] width 1382 height 736
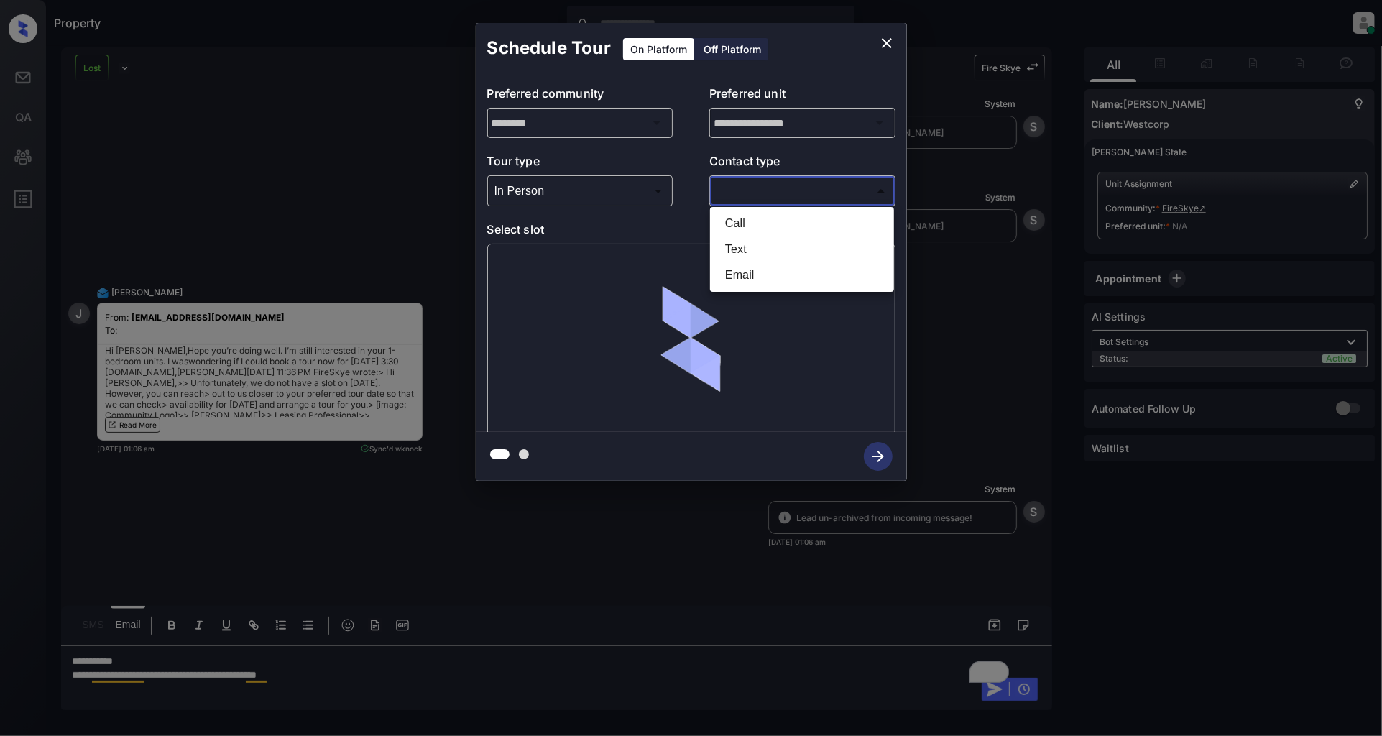
click at [731, 240] on li "Text" at bounding box center [802, 249] width 177 height 26
type input "****"
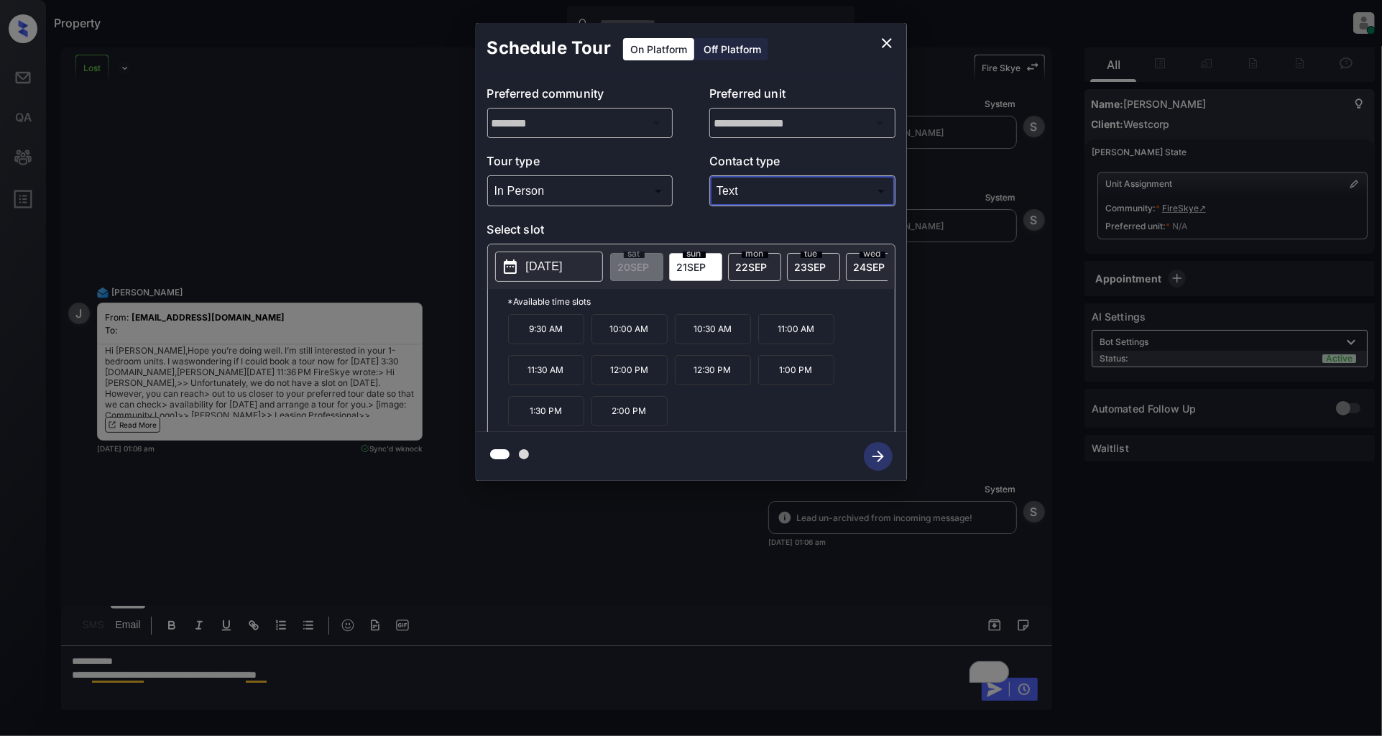
click at [561, 262] on p "2025-09-21" at bounding box center [544, 266] width 37 height 17
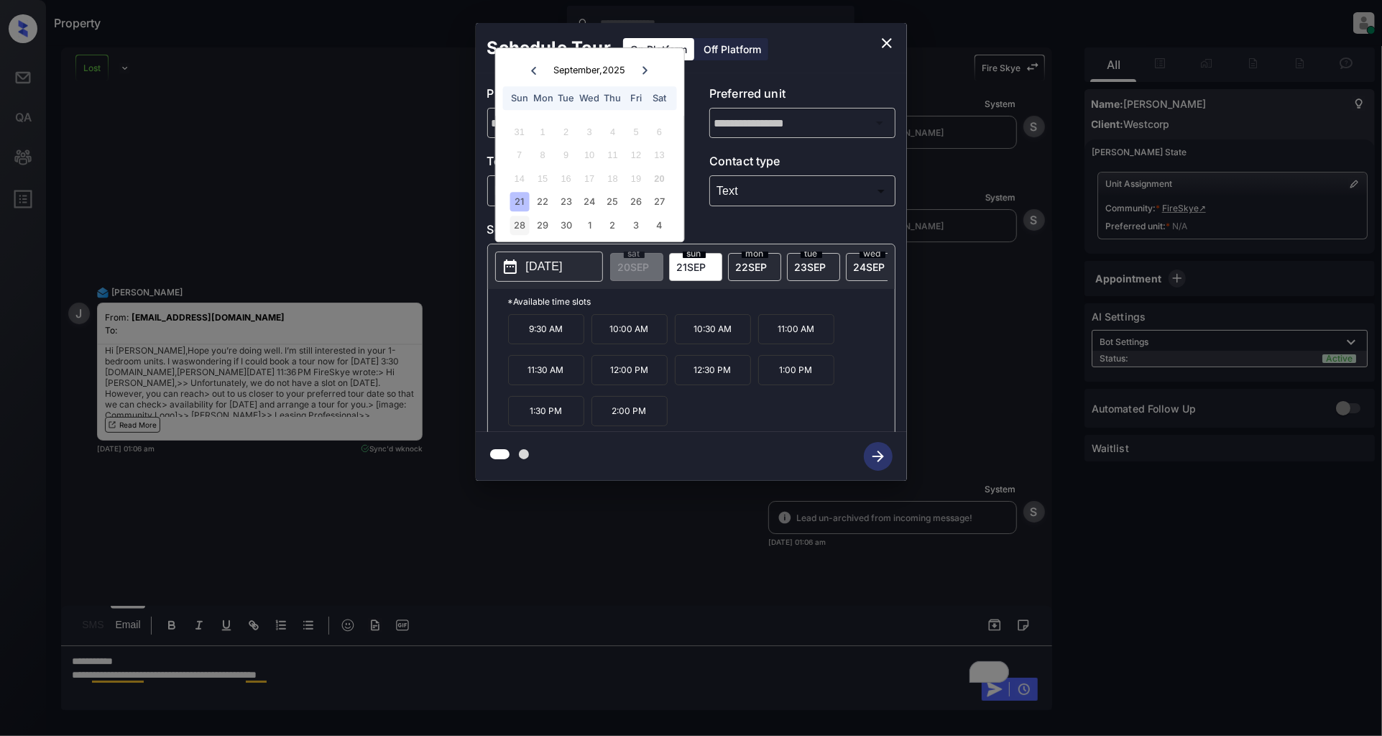
click at [518, 226] on div "28" at bounding box center [519, 225] width 19 height 19
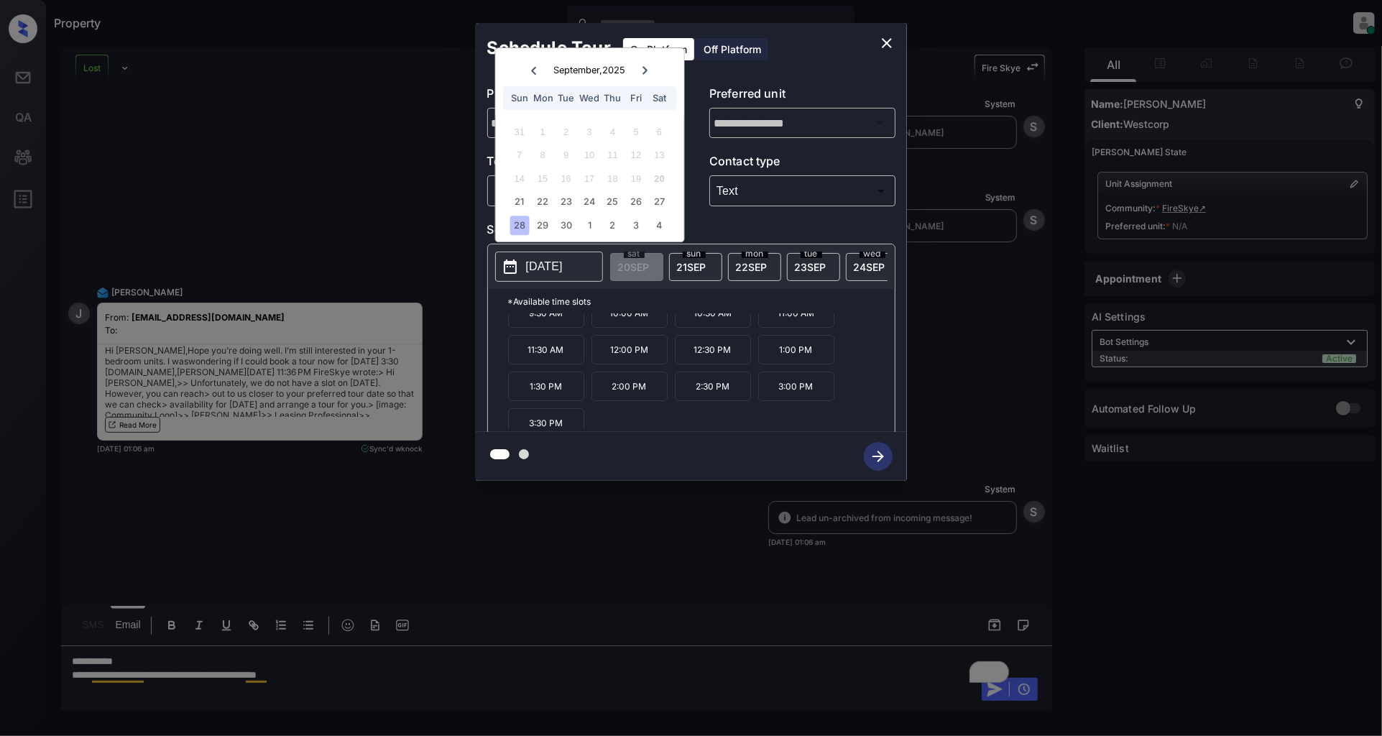
scroll to position [24, 0]
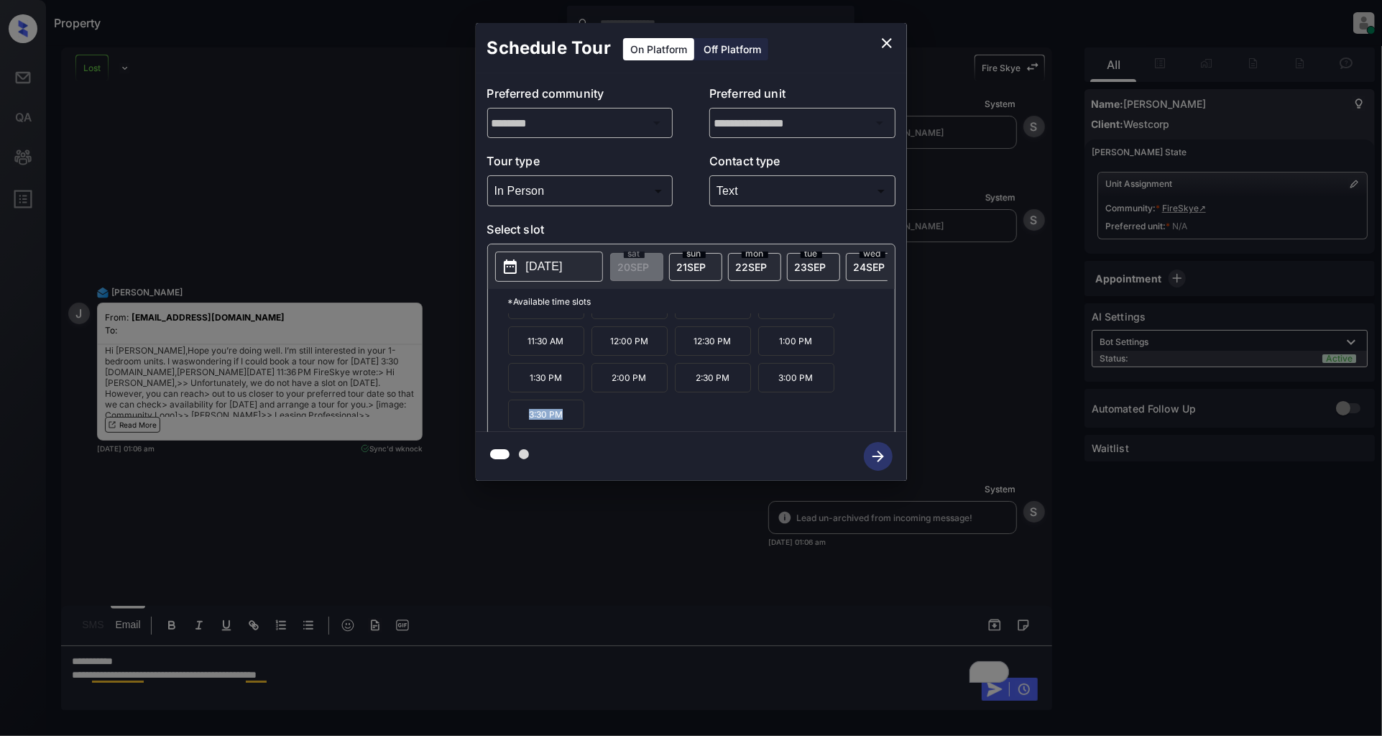
drag, startPoint x: 569, startPoint y: 421, endPoint x: 523, endPoint y: 421, distance: 46.0
click at [523, 421] on p "3:30 PM" at bounding box center [546, 414] width 76 height 29
copy p "3:30 PM"
click at [887, 40] on icon "close" at bounding box center [886, 43] width 17 height 17
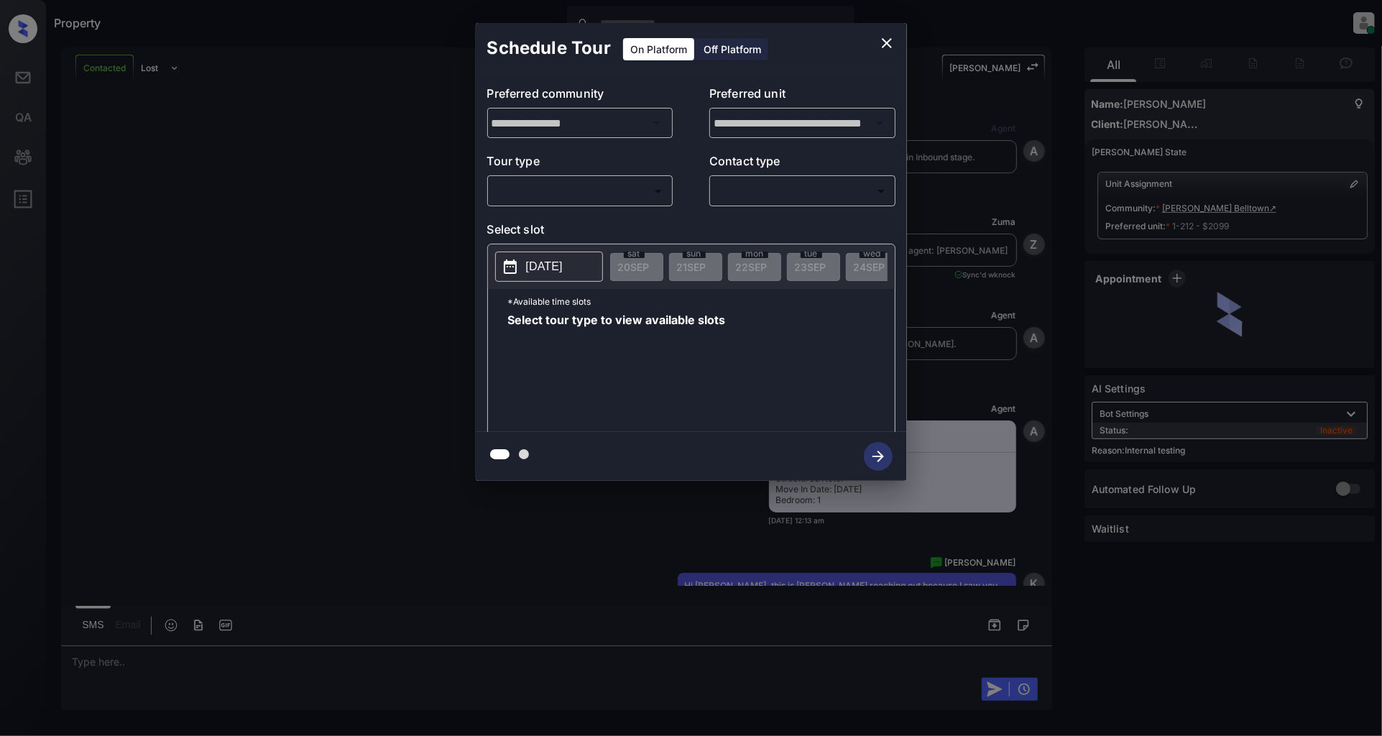
scroll to position [4274, 0]
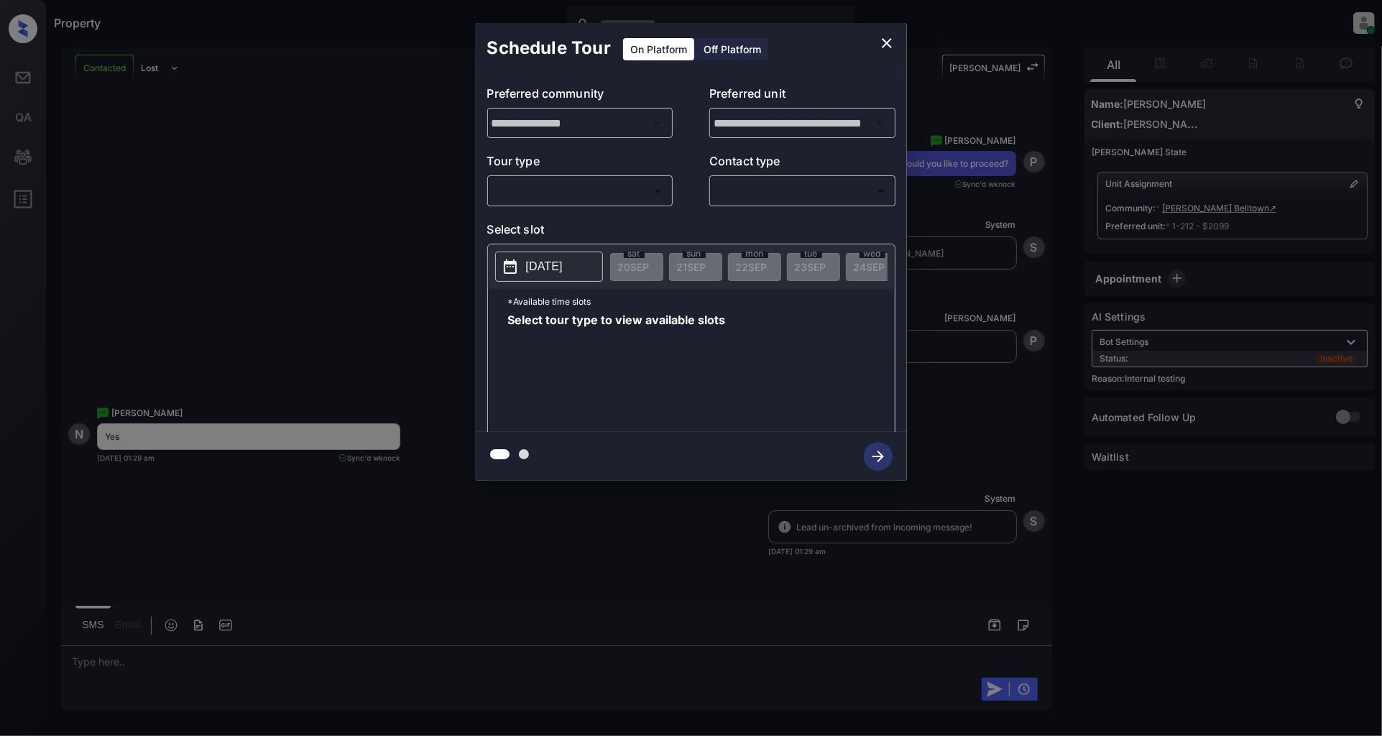
click at [528, 188] on body "Property [PERSON_NAME] Online Set yourself offline Set yourself on break Profil…" at bounding box center [691, 368] width 1382 height 736
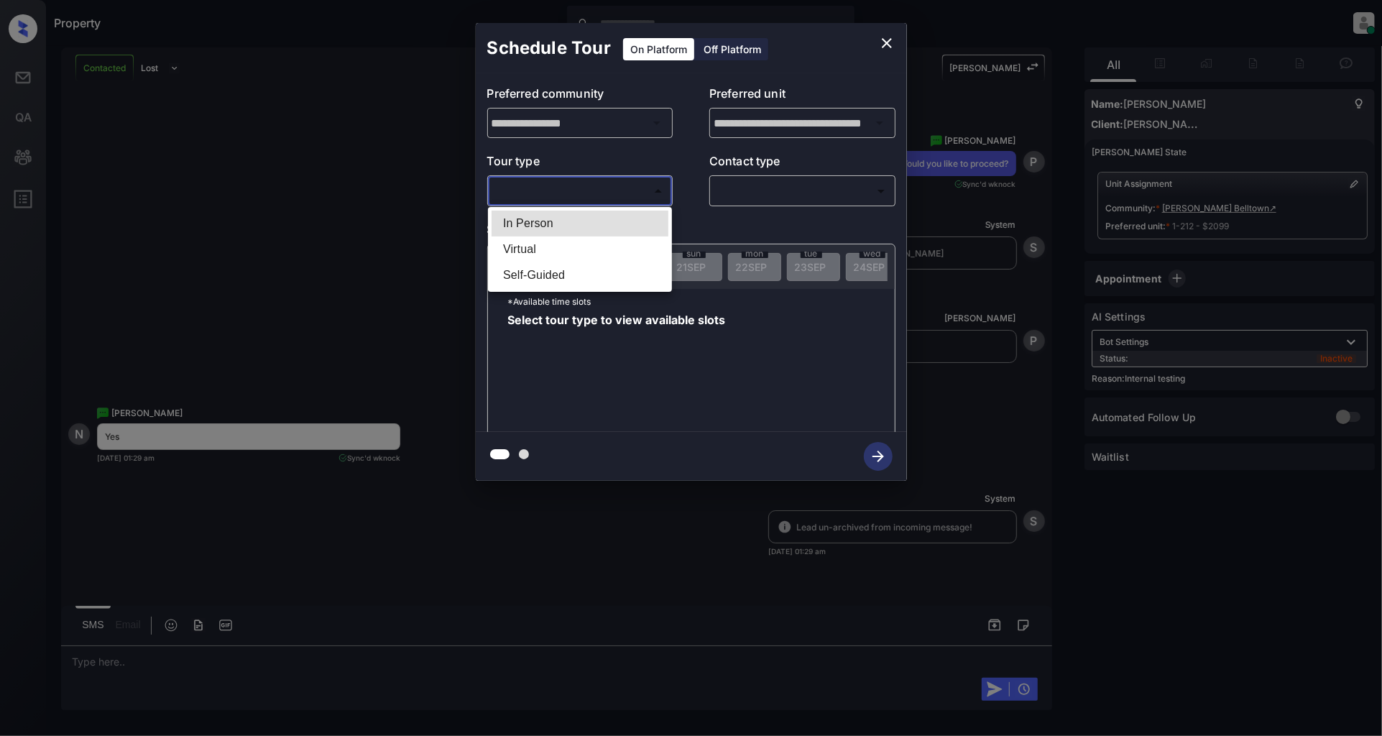
click at [522, 223] on li "In Person" at bounding box center [580, 224] width 177 height 26
type input "********"
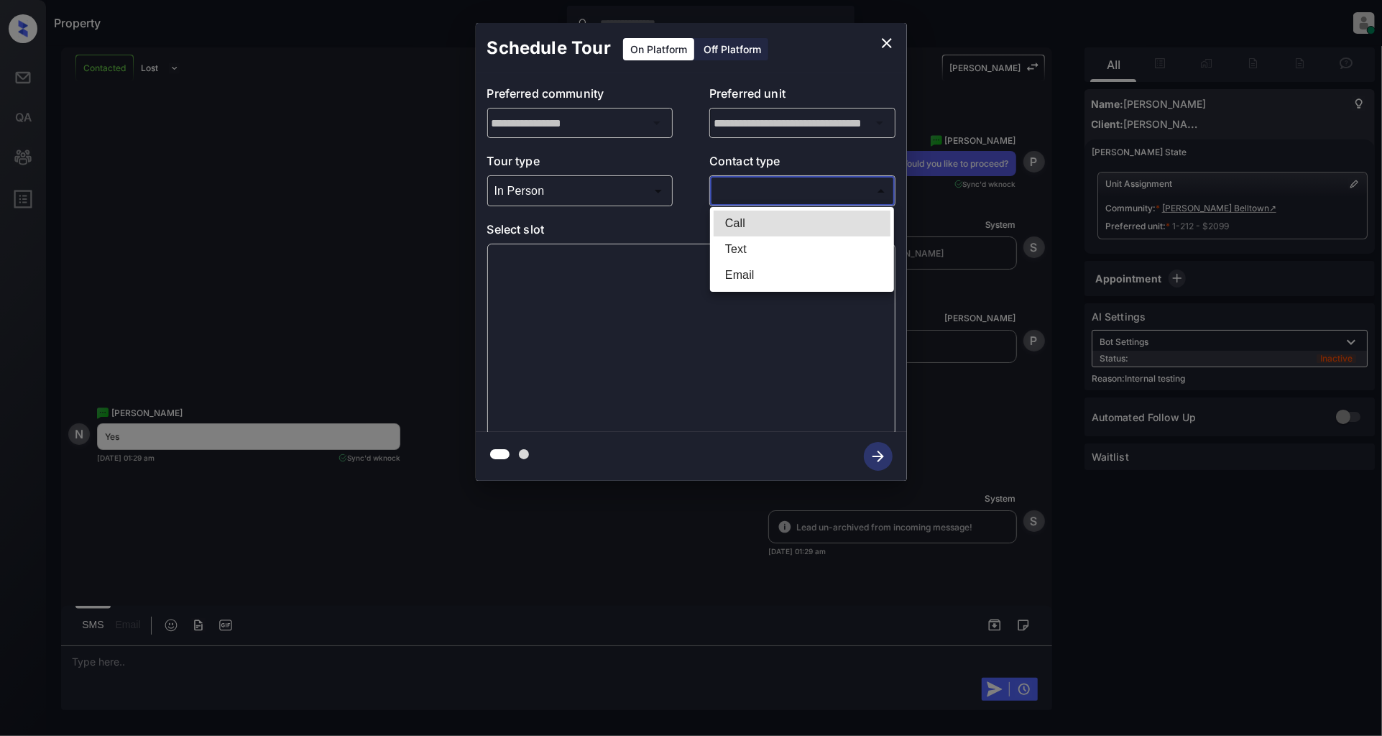
click at [794, 185] on body "Property Patrick Deasis Online Set yourself offline Set yourself on break Profi…" at bounding box center [691, 368] width 1382 height 736
click at [741, 242] on li "Text" at bounding box center [802, 249] width 177 height 26
type input "****"
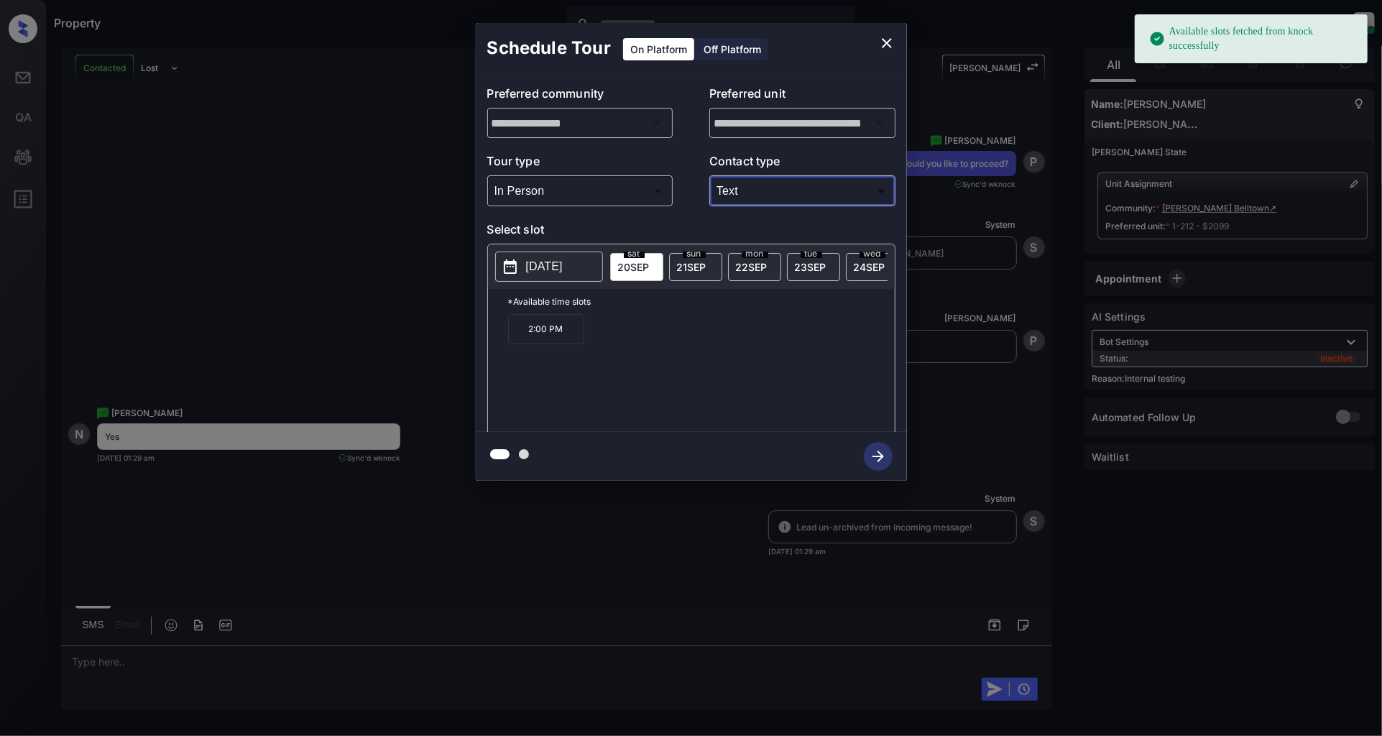
click at [541, 344] on p "2:00 PM" at bounding box center [546, 329] width 76 height 30
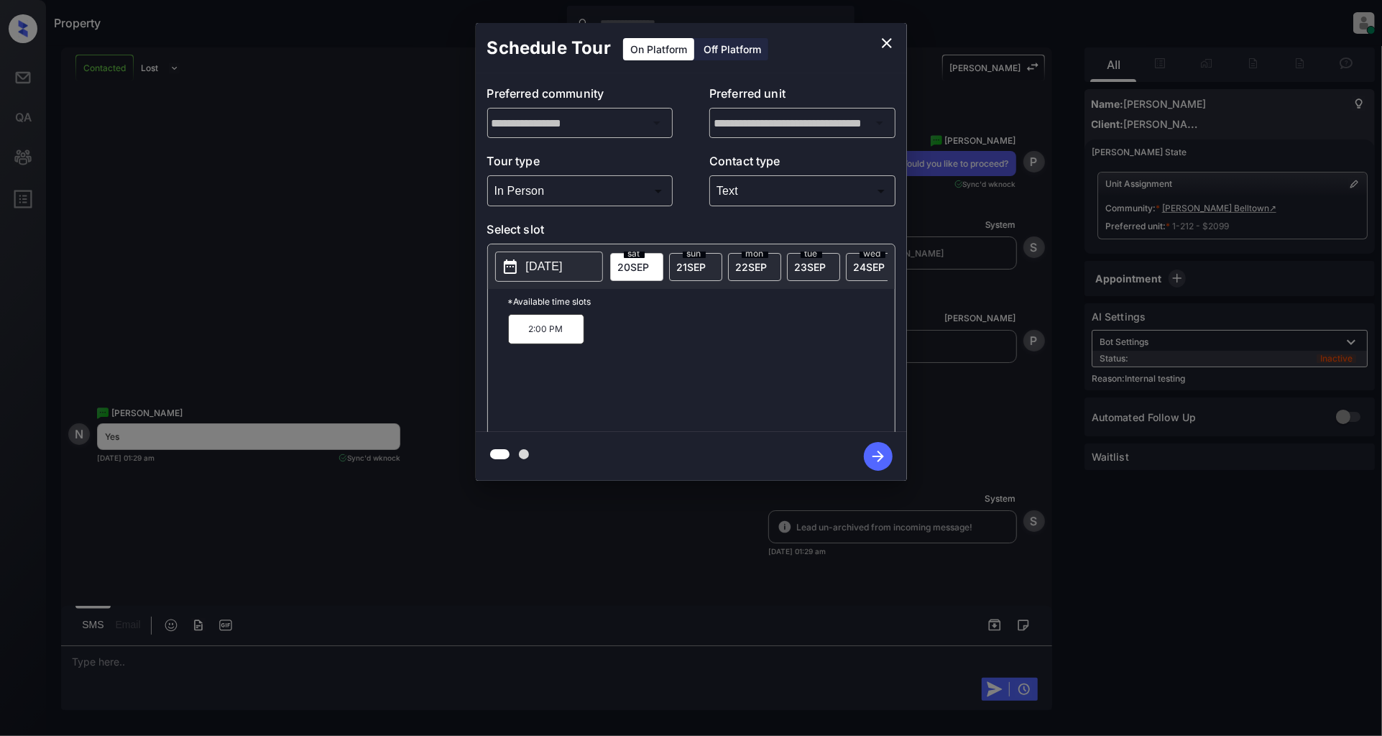
click at [872, 459] on icon "button" at bounding box center [878, 456] width 29 height 29
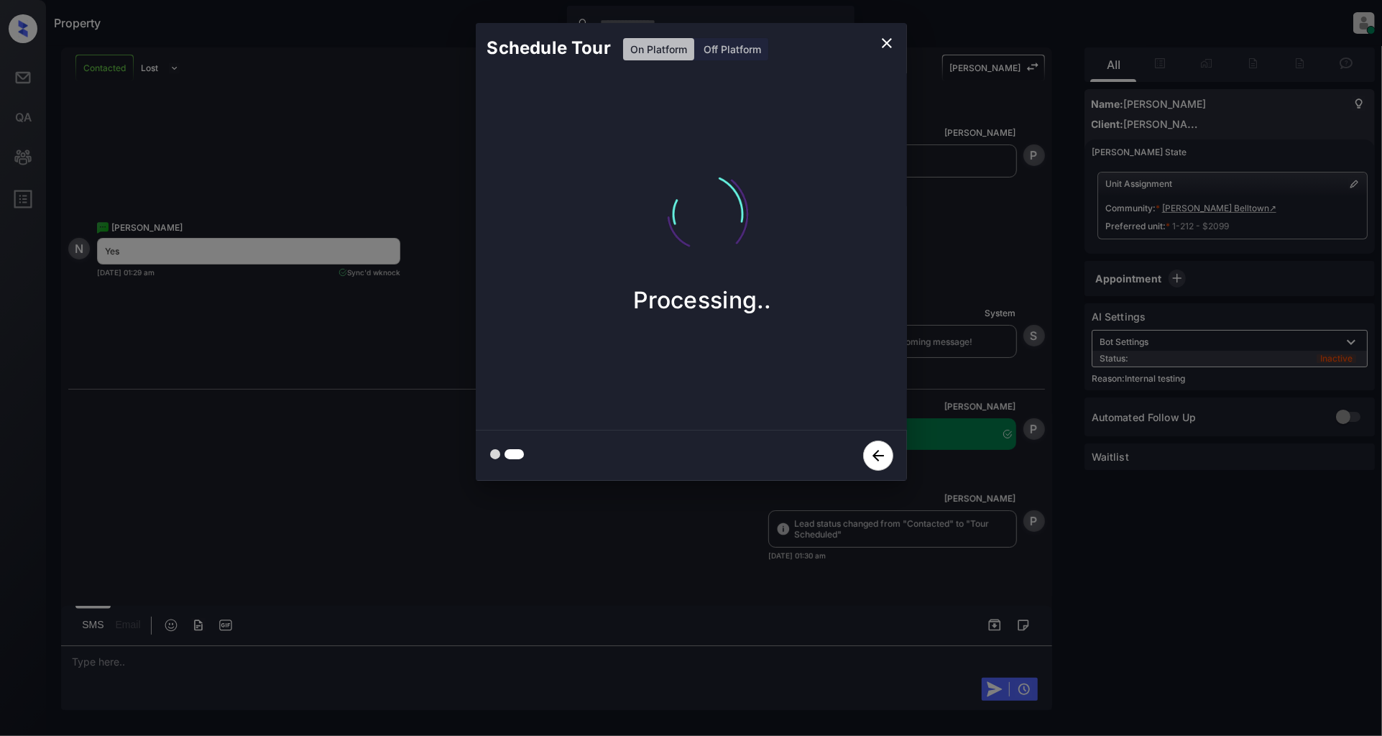
scroll to position [4464, 0]
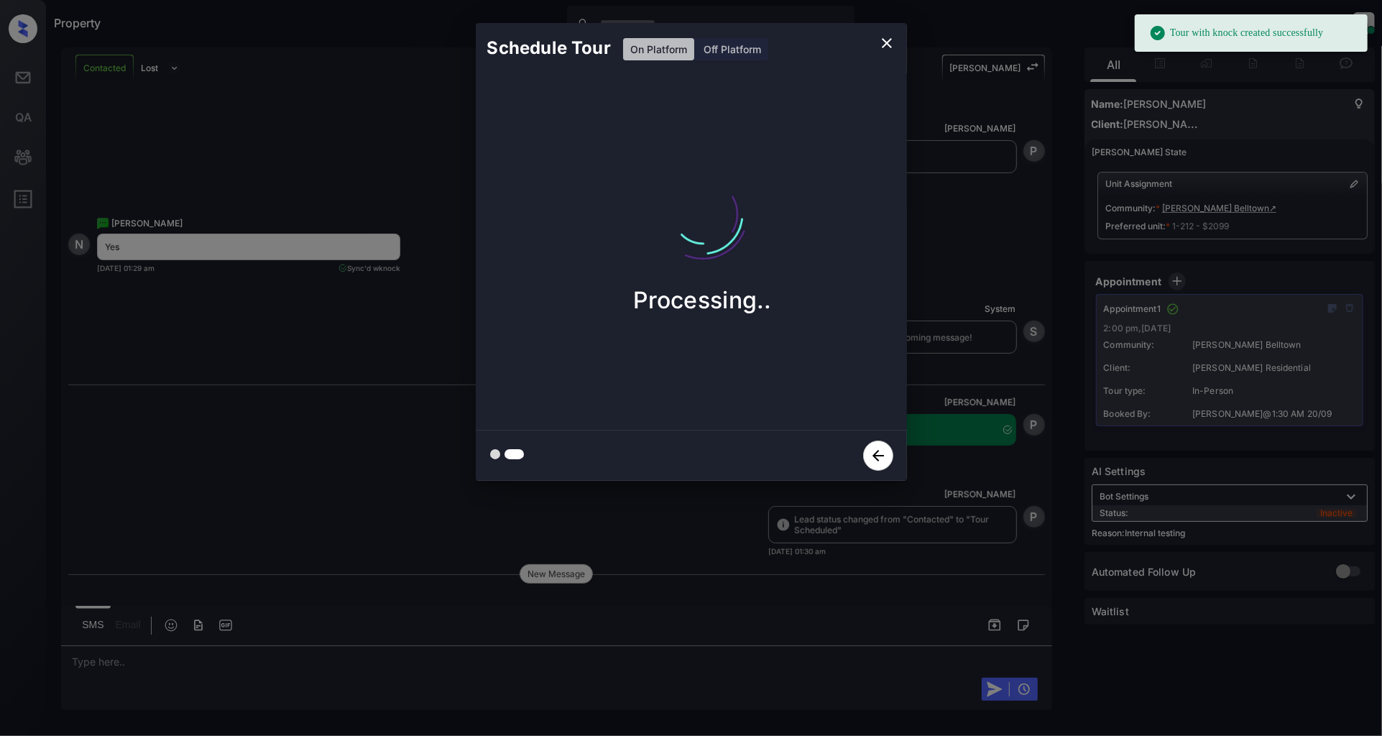
click at [888, 42] on icon "close" at bounding box center [887, 43] width 10 height 10
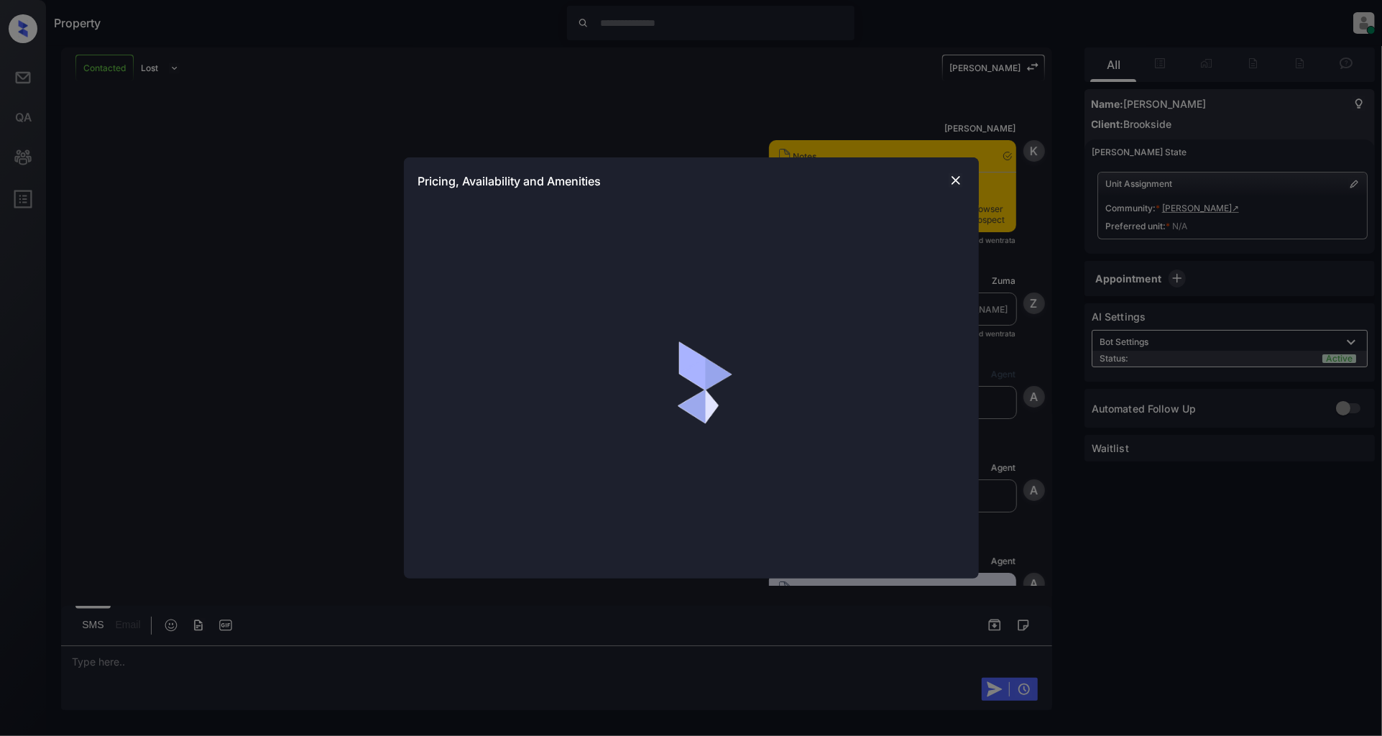
scroll to position [750, 0]
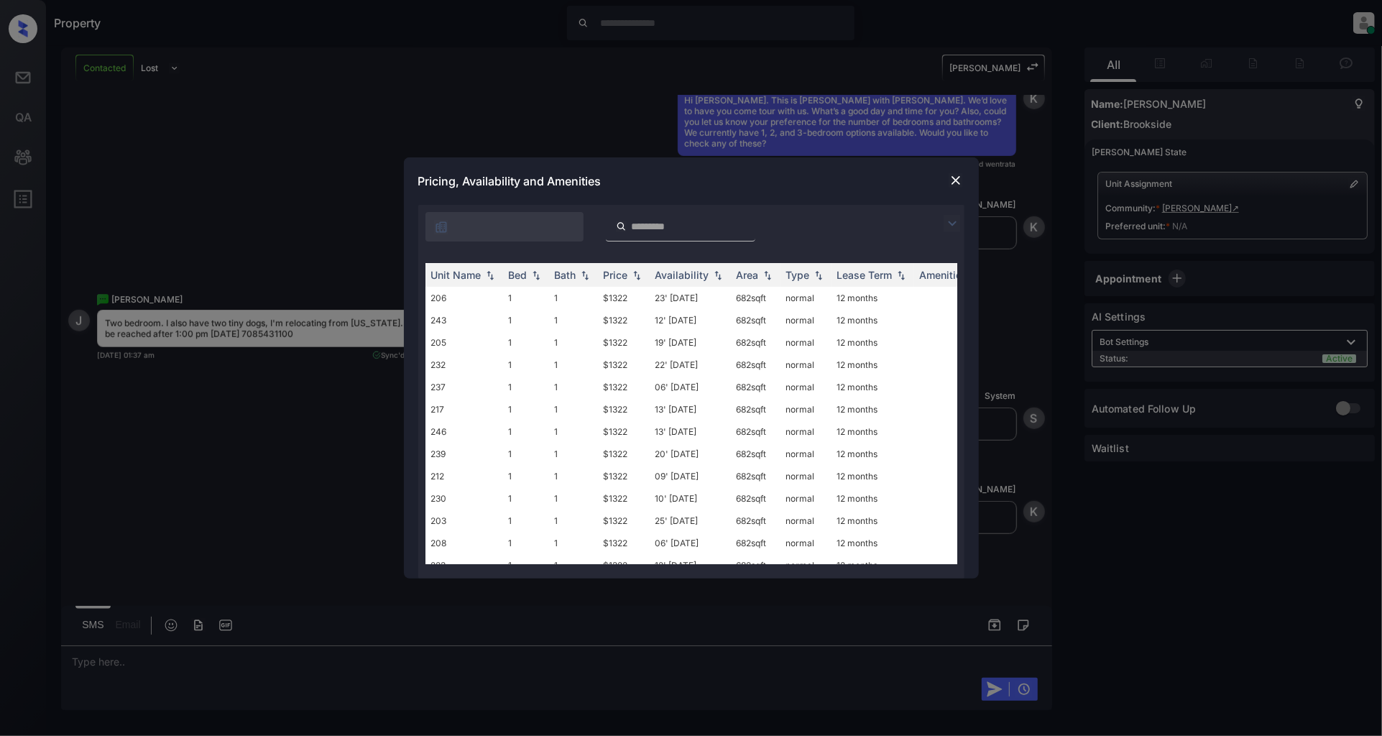
click at [952, 221] on img at bounding box center [952, 223] width 17 height 17
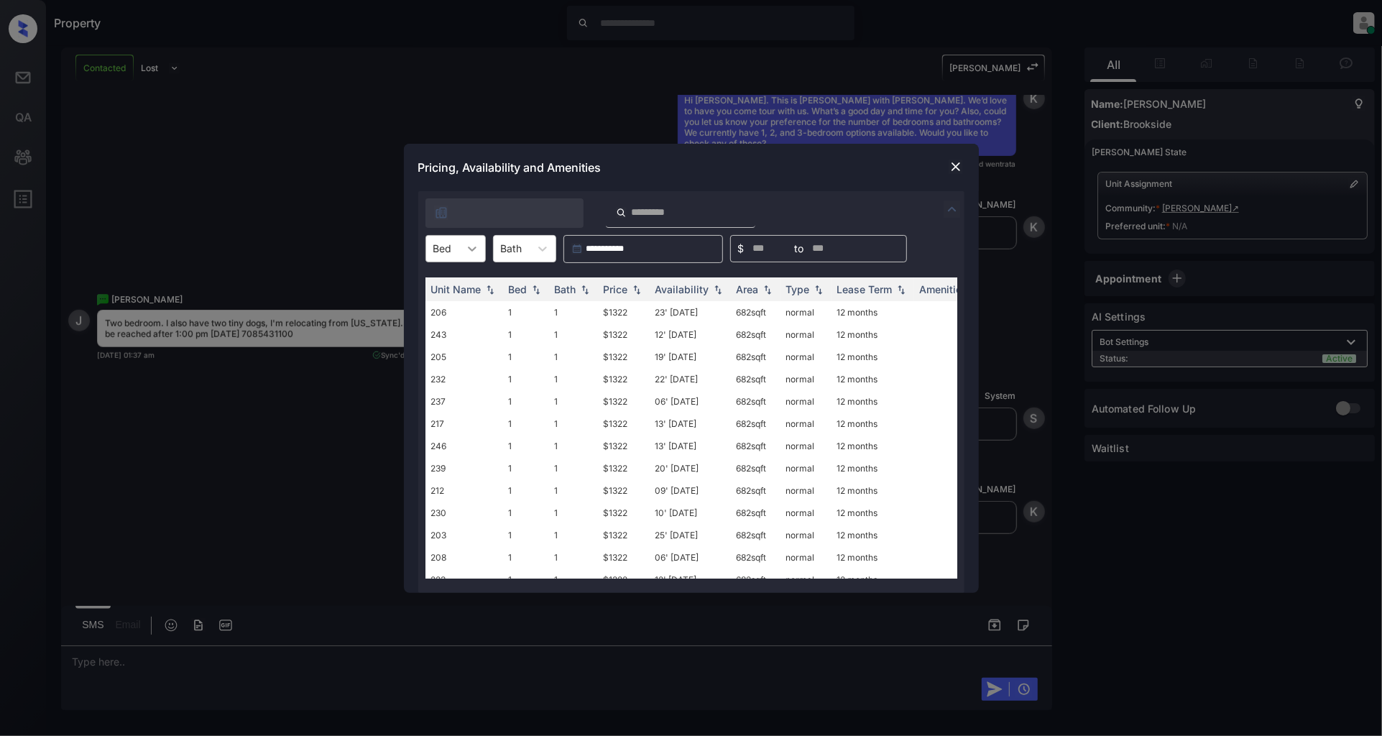
click at [465, 252] on icon at bounding box center [472, 249] width 14 height 14
click at [454, 311] on div "2" at bounding box center [456, 310] width 60 height 26
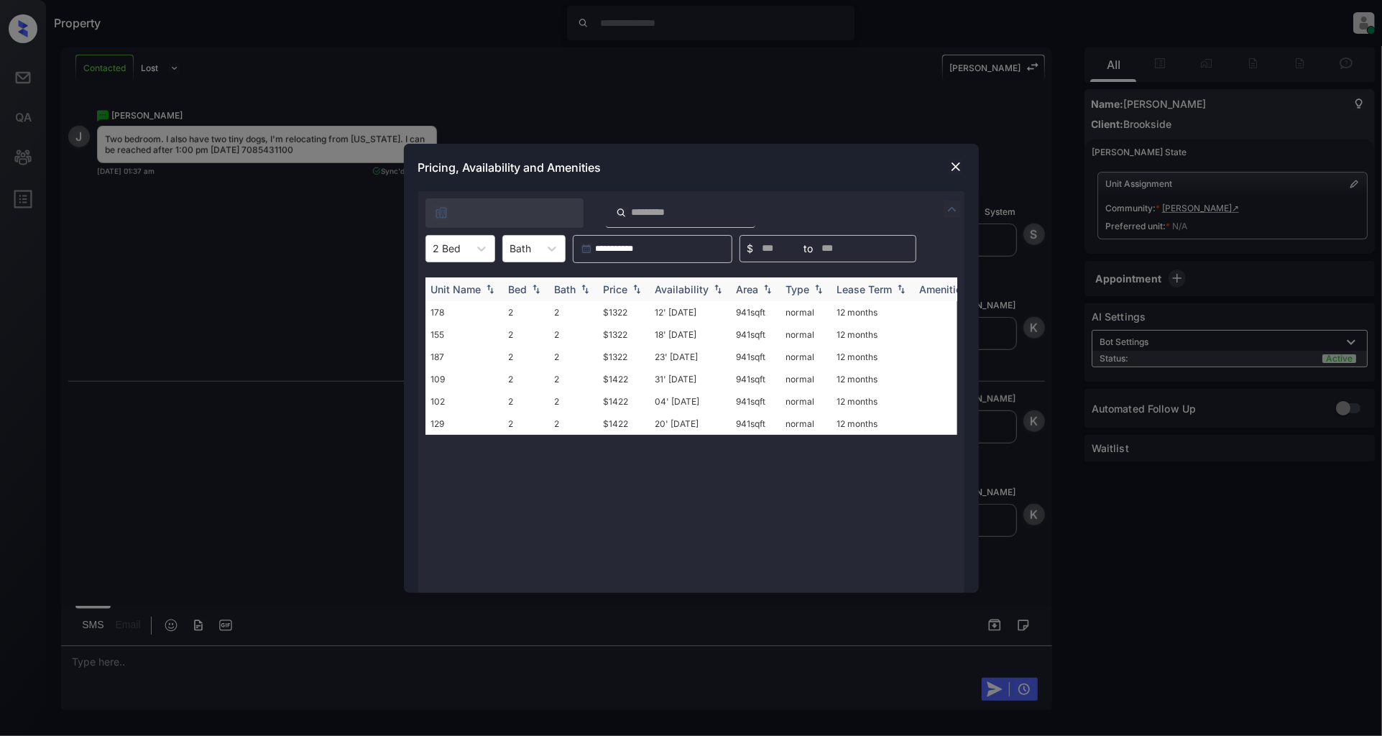
click at [636, 290] on img at bounding box center [637, 289] width 14 height 10
drag, startPoint x: 647, startPoint y: 307, endPoint x: 585, endPoint y: 308, distance: 61.8
click at [585, 308] on tr "178 2 2 $1322 12' [DATE] 941 sqft normal 12 months" at bounding box center [801, 312] width 751 height 22
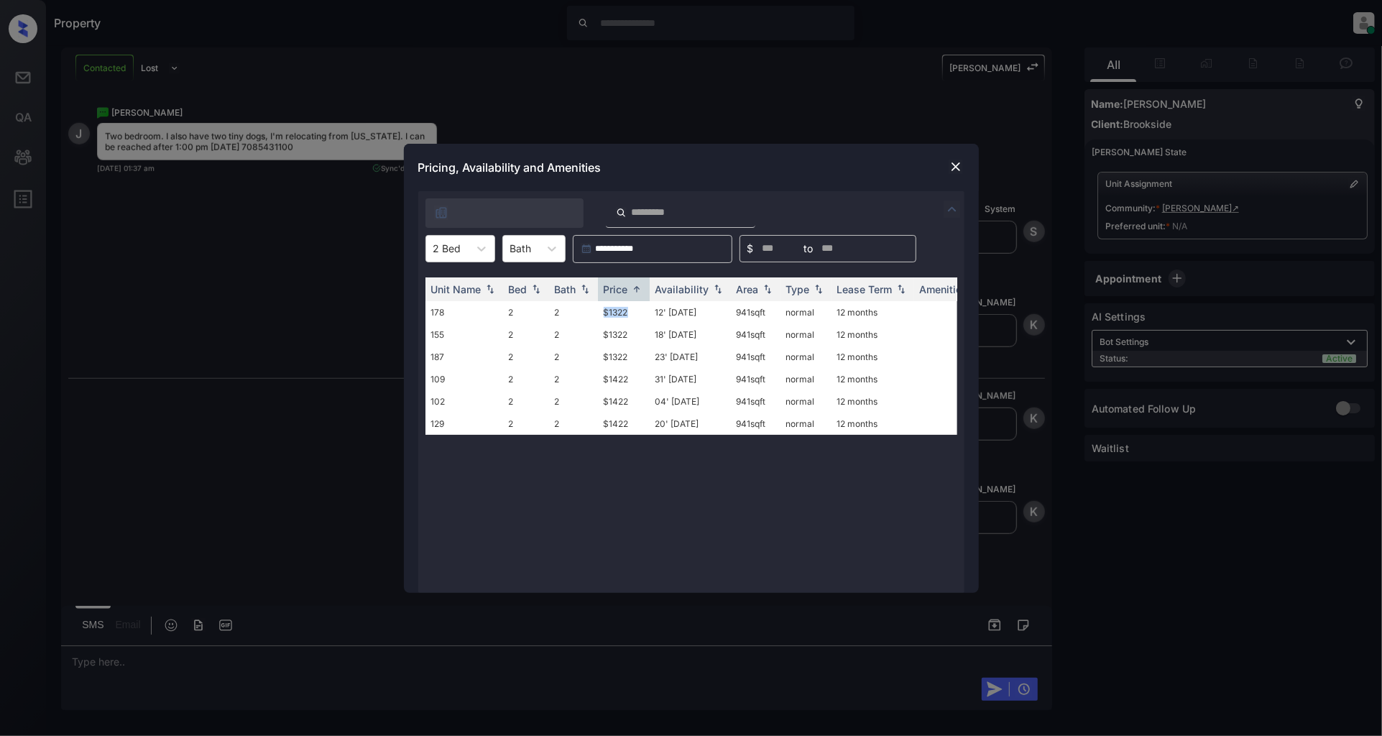
copy tr "$1322"
click at [950, 161] on img at bounding box center [956, 167] width 14 height 14
